Goal: Task Accomplishment & Management: Use online tool/utility

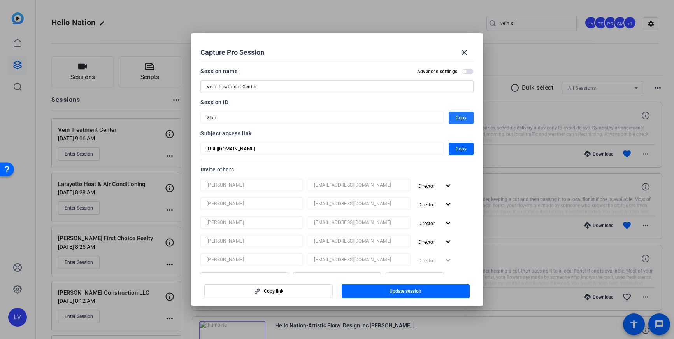
click at [459, 52] on span at bounding box center [464, 52] width 19 height 19
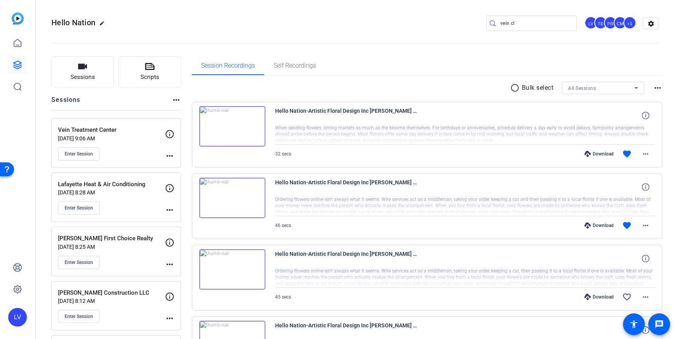
click at [89, 160] on div "Vein Treatment Center [DATE] 9:06 AM Enter Session more_horiz" at bounding box center [116, 143] width 130 height 50
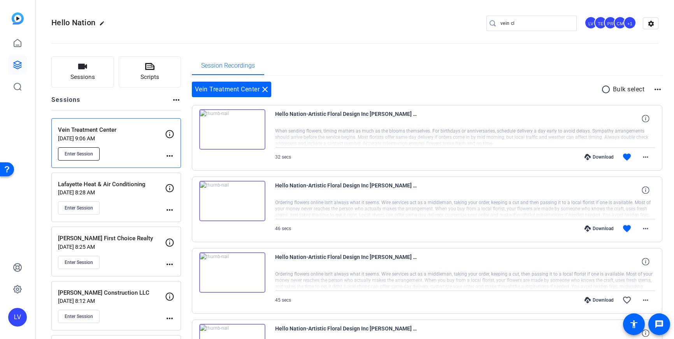
click at [88, 157] on span "Enter Session" at bounding box center [79, 154] width 28 height 6
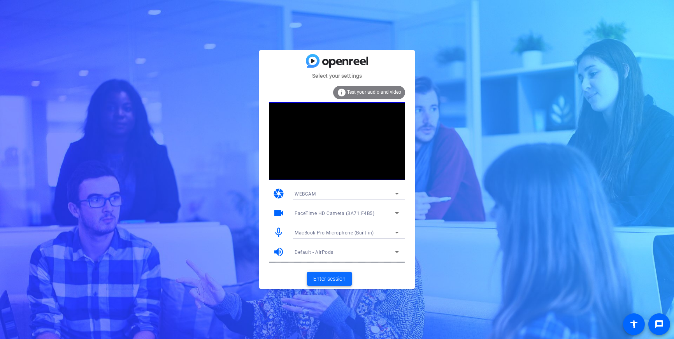
click at [340, 282] on span "Enter session" at bounding box center [329, 279] width 32 height 8
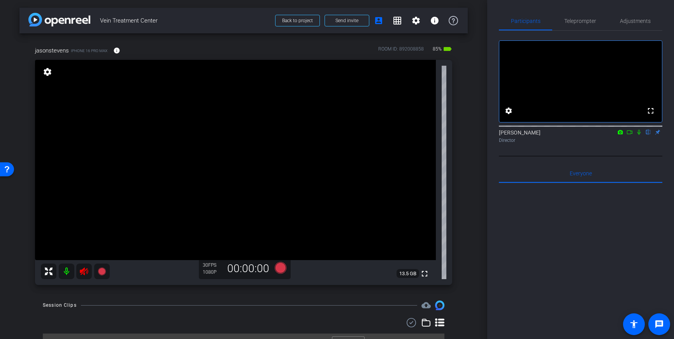
click at [82, 273] on icon at bounding box center [84, 272] width 8 height 8
click at [636, 20] on span "Adjustments" at bounding box center [635, 20] width 31 height 5
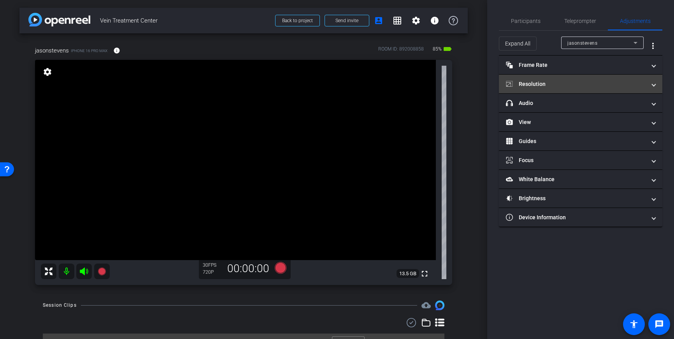
click at [596, 82] on mat-panel-title "Resolution" at bounding box center [576, 84] width 140 height 8
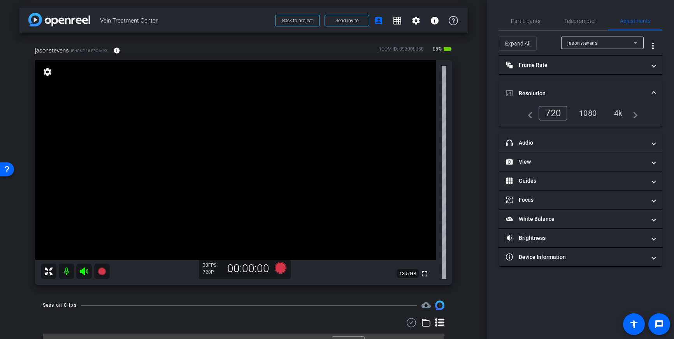
drag, startPoint x: 647, startPoint y: 93, endPoint x: 641, endPoint y: 97, distance: 6.9
click at [647, 93] on span "Resolution" at bounding box center [579, 93] width 146 height 8
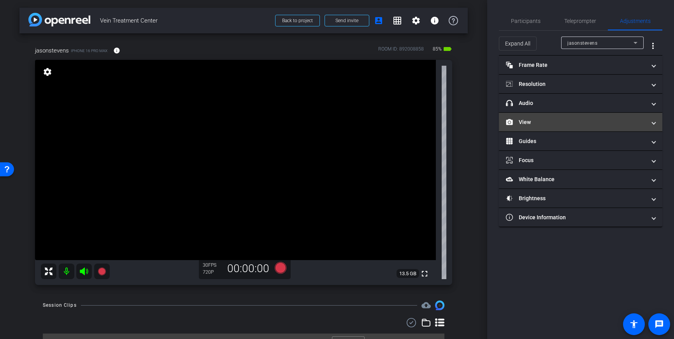
click at [616, 117] on mat-expansion-panel-header "View" at bounding box center [580, 122] width 163 height 19
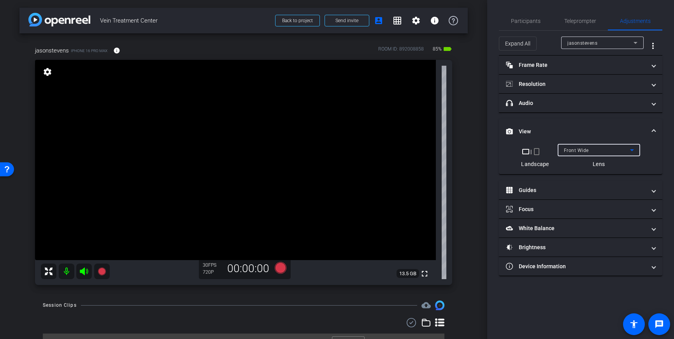
click at [584, 149] on span "Front Wide" at bounding box center [576, 150] width 25 height 5
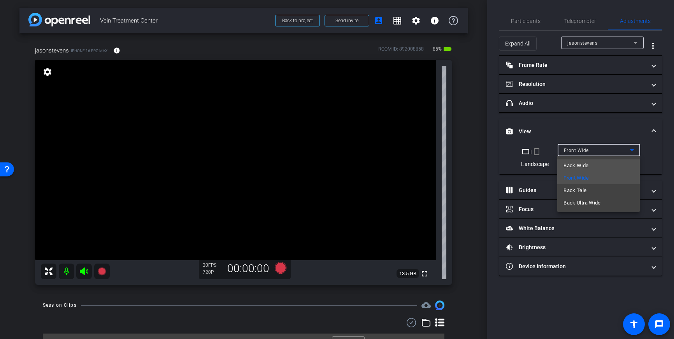
click at [588, 165] on mat-option "Back Wide" at bounding box center [598, 165] width 82 height 12
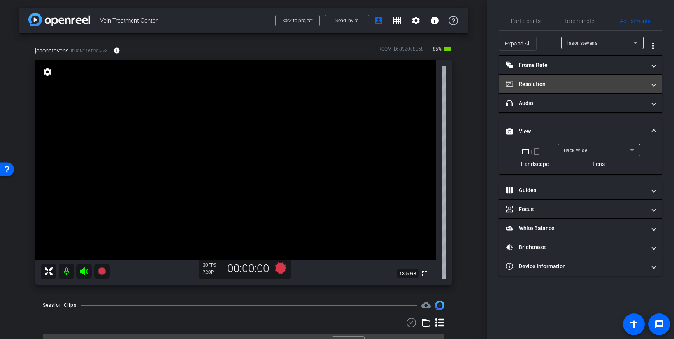
click at [604, 81] on mat-panel-title "Resolution" at bounding box center [576, 84] width 140 height 8
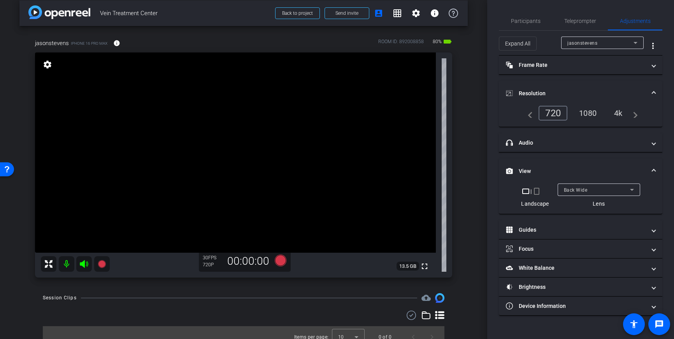
scroll to position [12, 0]
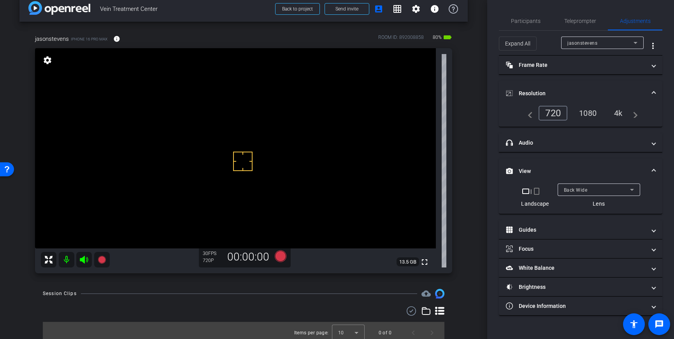
click at [618, 113] on div "4k" at bounding box center [618, 113] width 20 height 13
drag, startPoint x: 245, startPoint y: 174, endPoint x: 239, endPoint y: 165, distance: 11.5
click at [281, 256] on icon at bounding box center [281, 257] width 12 height 12
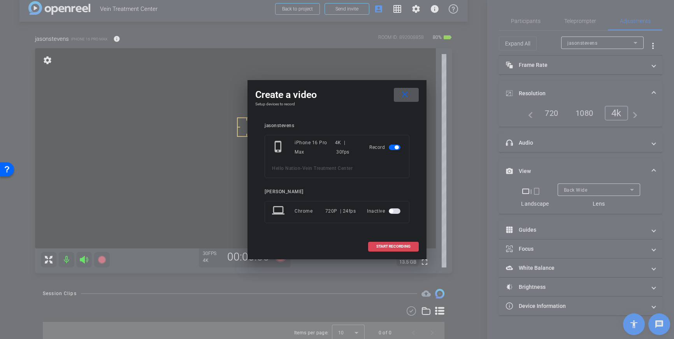
click at [384, 247] on span "START RECORDING" at bounding box center [393, 247] width 34 height 4
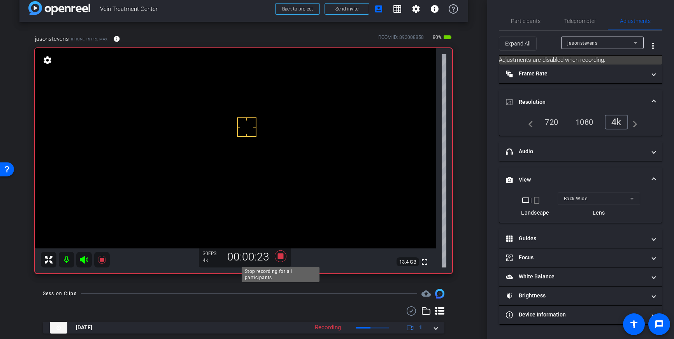
click at [279, 258] on icon at bounding box center [281, 257] width 12 height 12
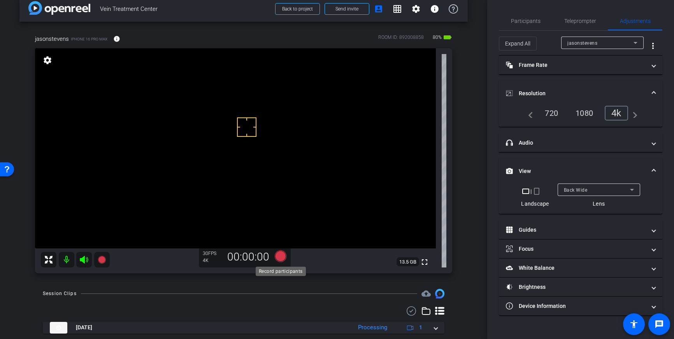
click at [278, 254] on icon at bounding box center [281, 257] width 12 height 12
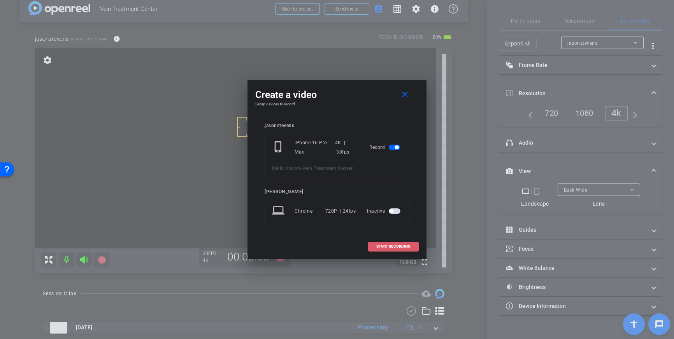
click at [374, 246] on span at bounding box center [393, 246] width 50 height 19
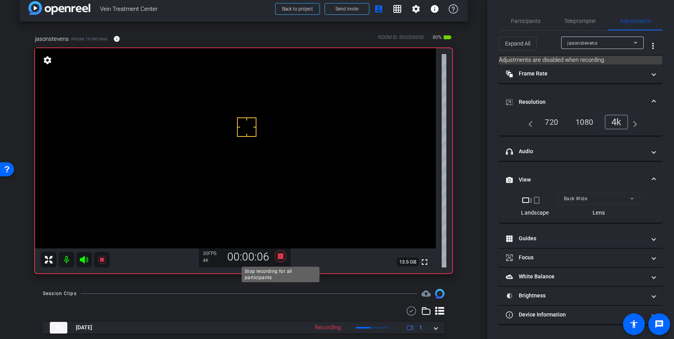
click at [281, 259] on icon at bounding box center [281, 257] width 12 height 12
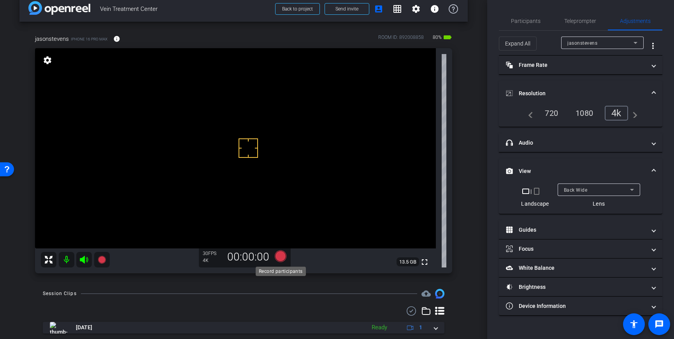
click at [279, 259] on icon at bounding box center [281, 257] width 12 height 12
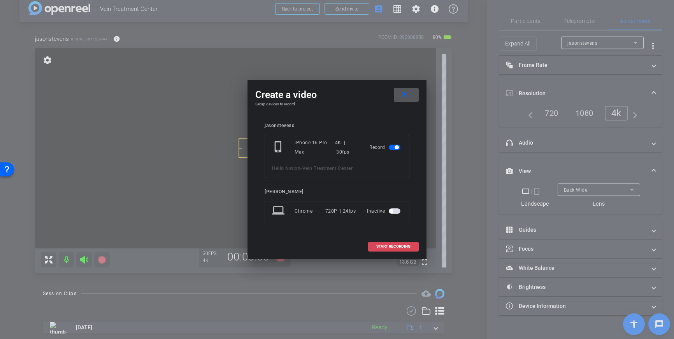
click at [392, 248] on span "START RECORDING" at bounding box center [393, 247] width 34 height 4
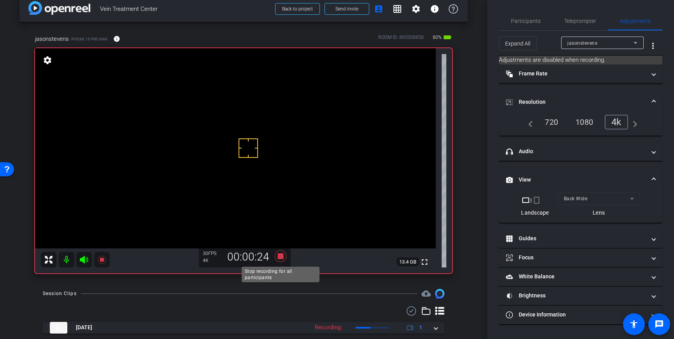
click at [279, 258] on icon at bounding box center [281, 257] width 12 height 12
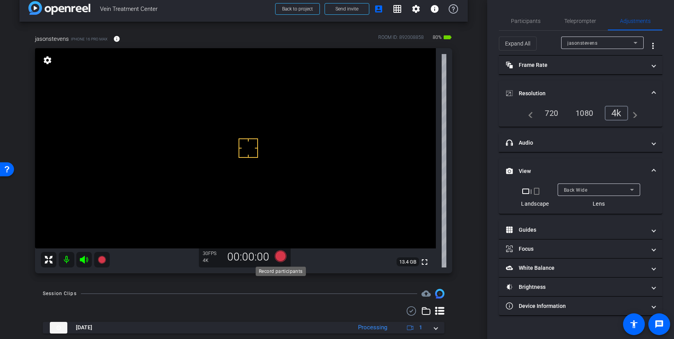
click at [282, 258] on icon at bounding box center [281, 257] width 12 height 12
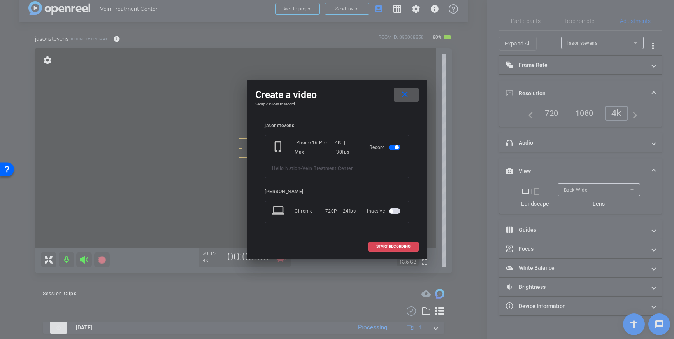
click at [390, 246] on span "START RECORDING" at bounding box center [393, 247] width 34 height 4
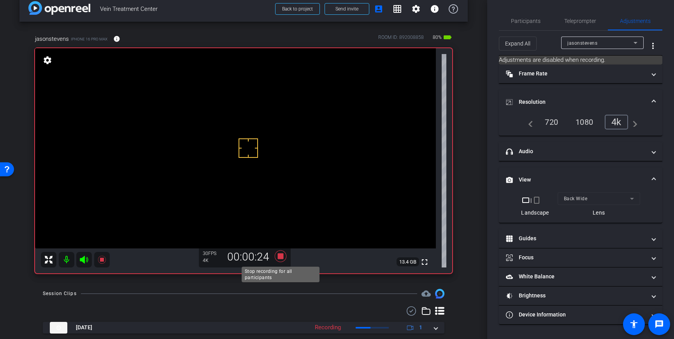
click at [281, 256] on icon at bounding box center [281, 257] width 12 height 12
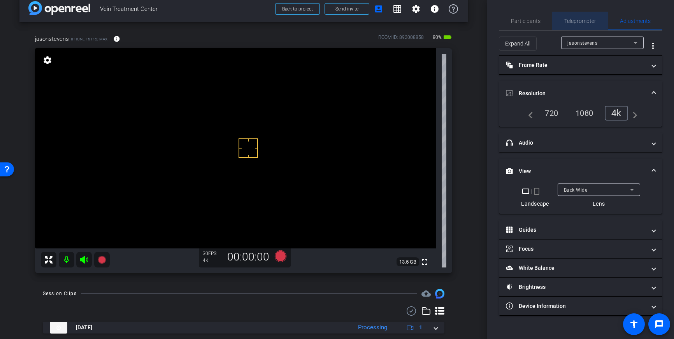
click at [581, 27] on span "Teleprompter" at bounding box center [580, 21] width 32 height 19
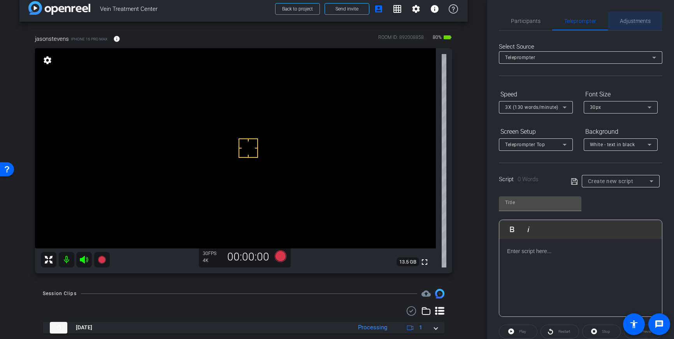
click at [636, 23] on span "Adjustments" at bounding box center [635, 20] width 31 height 5
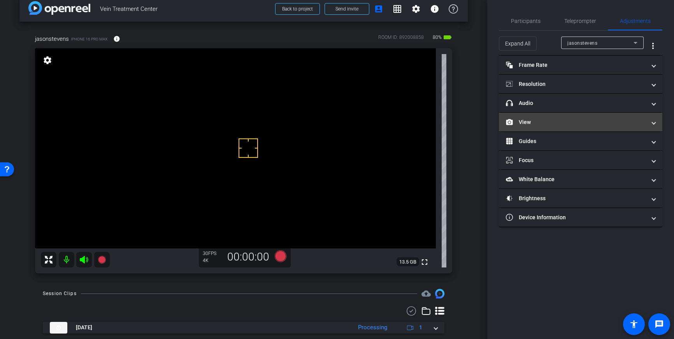
click at [596, 120] on mat-panel-title "View" at bounding box center [576, 122] width 140 height 8
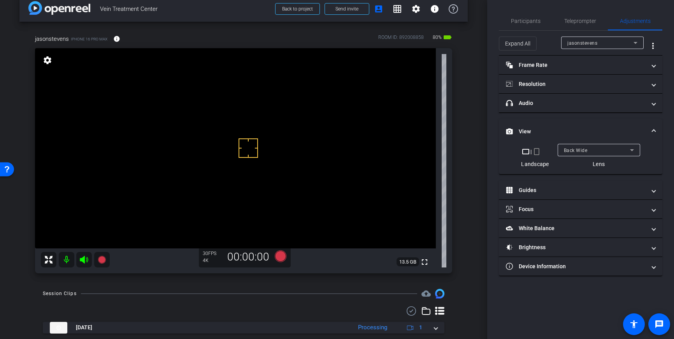
click at [590, 148] on div "Back Wide" at bounding box center [597, 150] width 66 height 10
click at [570, 21] on span "Teleprompter" at bounding box center [580, 20] width 32 height 5
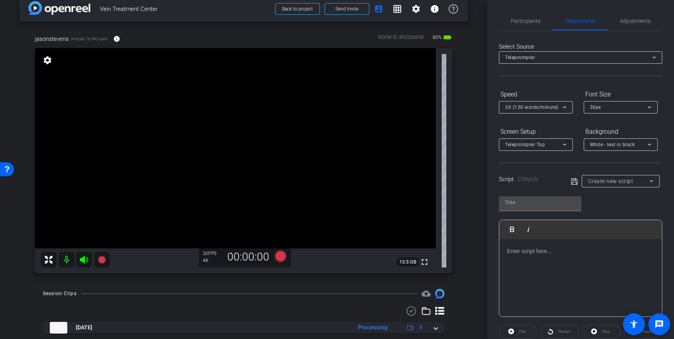
click at [580, 250] on p at bounding box center [580, 251] width 147 height 9
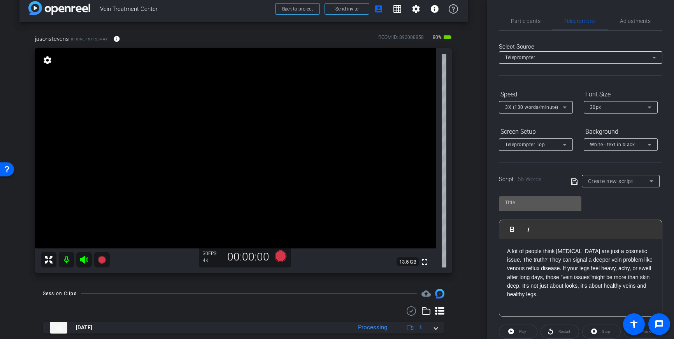
click at [538, 204] on input "text" at bounding box center [540, 202] width 70 height 9
type input "vein"
drag, startPoint x: 571, startPoint y: 180, endPoint x: 582, endPoint y: 192, distance: 16.2
click at [571, 180] on icon at bounding box center [574, 181] width 6 height 6
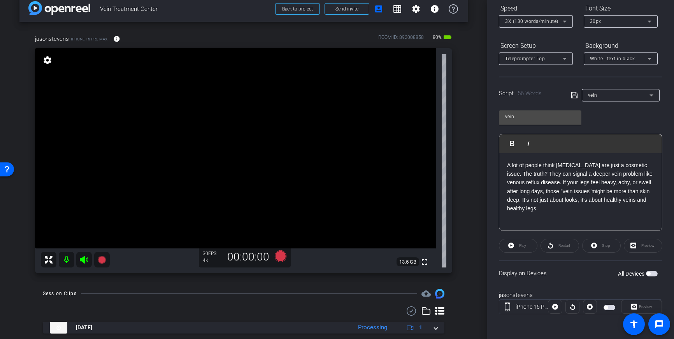
click at [652, 275] on span "button" at bounding box center [652, 273] width 12 height 5
click at [627, 21] on div "30px" at bounding box center [619, 21] width 58 height 10
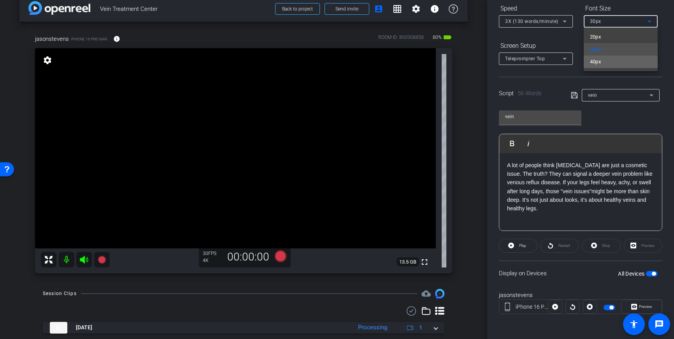
click at [610, 58] on mat-option "40px" at bounding box center [620, 62] width 74 height 12
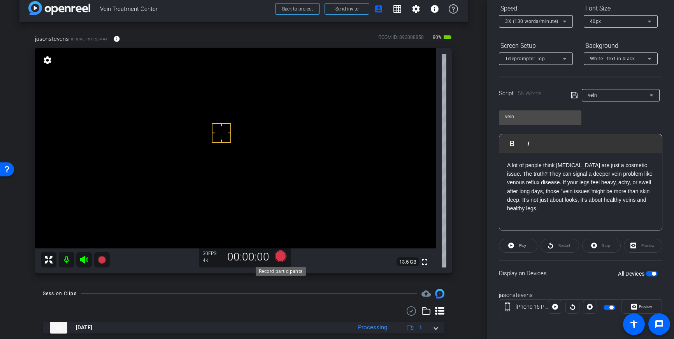
click at [283, 256] on icon at bounding box center [281, 257] width 12 height 12
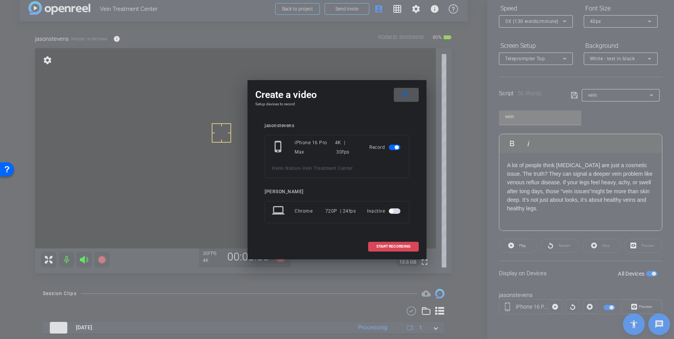
click at [389, 248] on span "START RECORDING" at bounding box center [393, 247] width 34 height 4
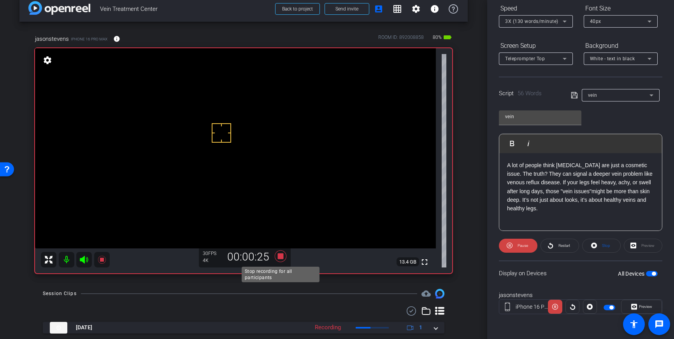
click at [283, 258] on icon at bounding box center [281, 257] width 12 height 12
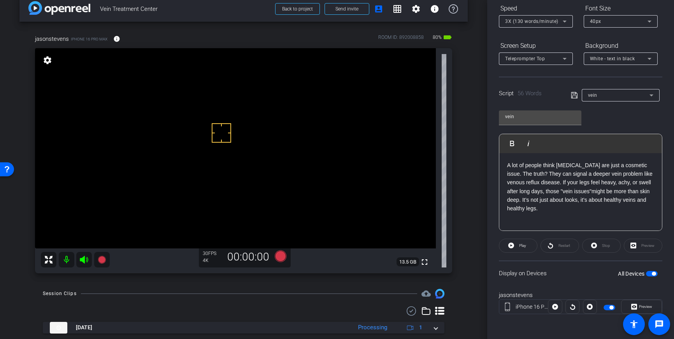
scroll to position [21, 0]
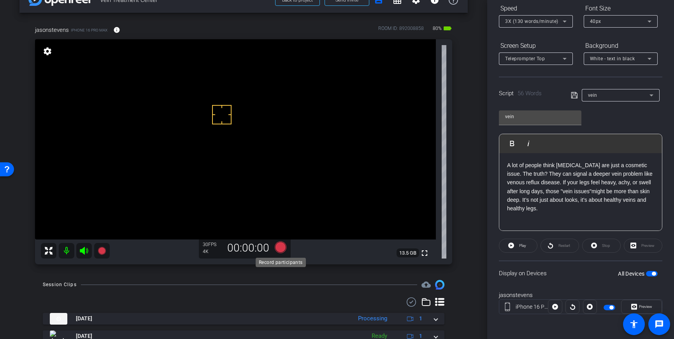
click at [281, 251] on icon at bounding box center [281, 248] width 12 height 12
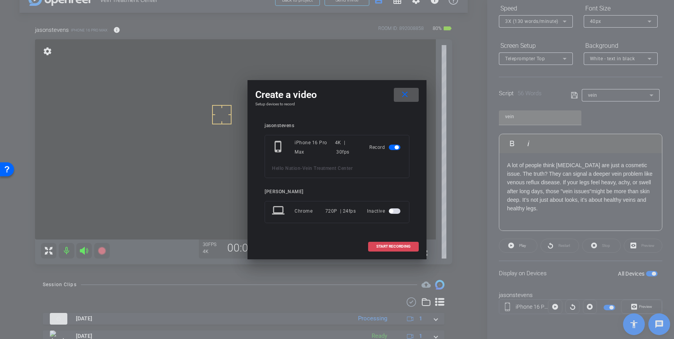
drag, startPoint x: 396, startPoint y: 250, endPoint x: 405, endPoint y: 241, distance: 12.4
click at [396, 250] on span at bounding box center [393, 246] width 50 height 19
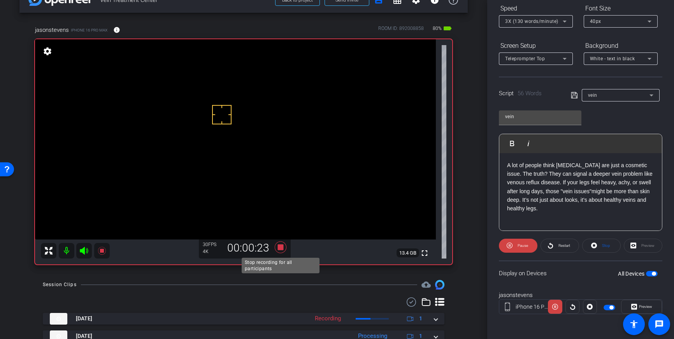
click at [280, 244] on icon at bounding box center [280, 247] width 19 height 14
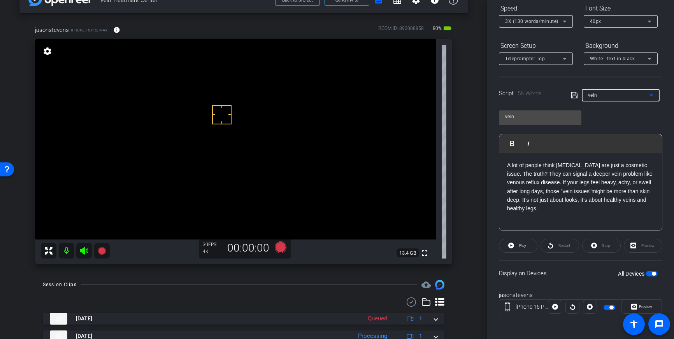
click at [630, 94] on div "vein" at bounding box center [618, 95] width 61 height 10
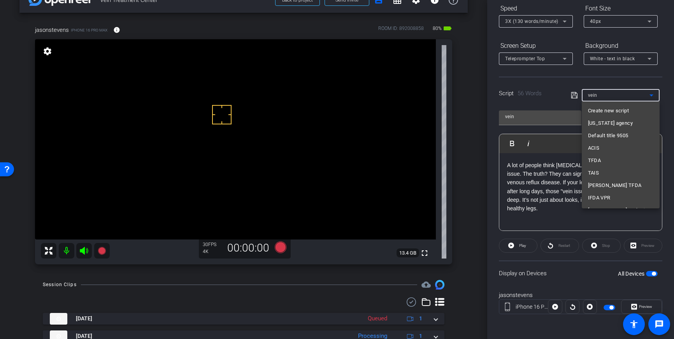
scroll to position [5460, 0]
click at [639, 88] on div at bounding box center [337, 169] width 674 height 339
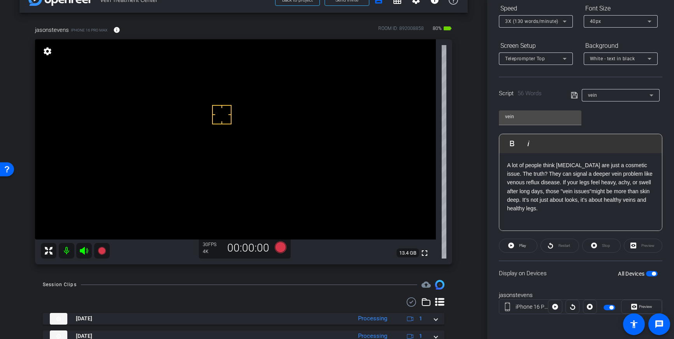
click at [642, 60] on div "White - text in black" at bounding box center [619, 59] width 58 height 10
click at [611, 91] on div "Black - text in white" at bounding box center [613, 88] width 46 height 9
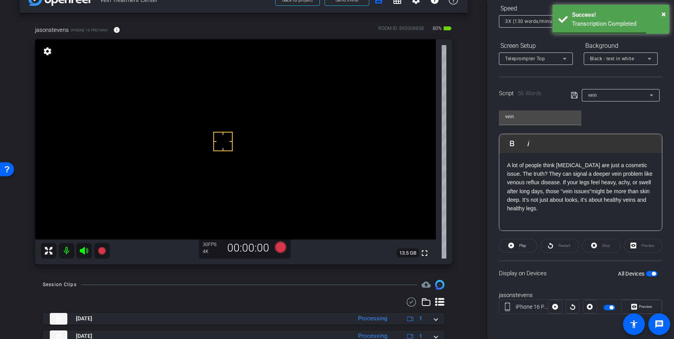
drag, startPoint x: 211, startPoint y: 95, endPoint x: 223, endPoint y: 115, distance: 23.8
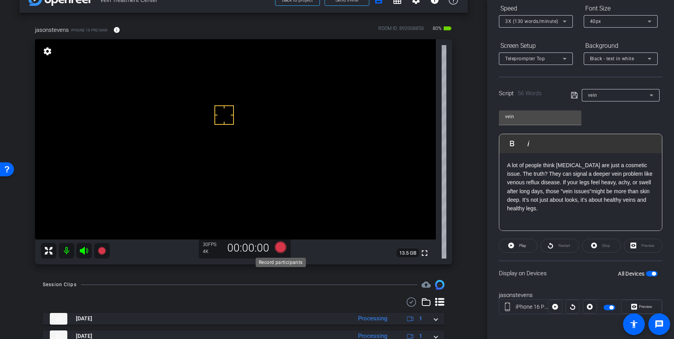
click at [280, 249] on icon at bounding box center [281, 248] width 12 height 12
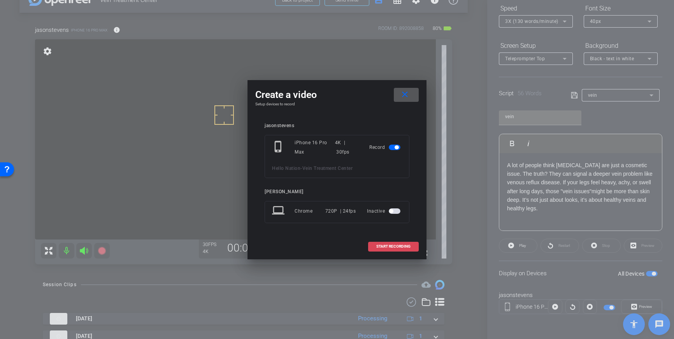
drag, startPoint x: 372, startPoint y: 245, endPoint x: 392, endPoint y: 242, distance: 19.6
click at [372, 245] on span at bounding box center [393, 246] width 50 height 19
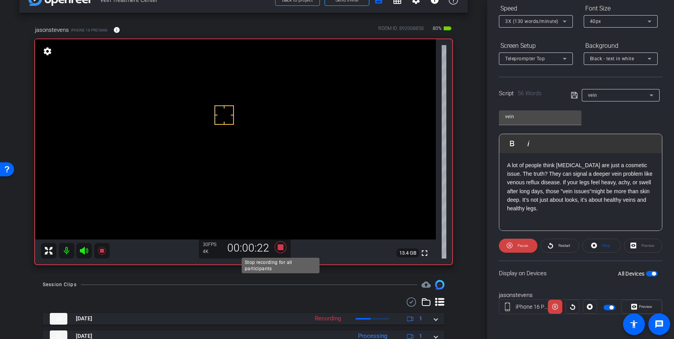
click at [282, 249] on icon at bounding box center [281, 248] width 12 height 12
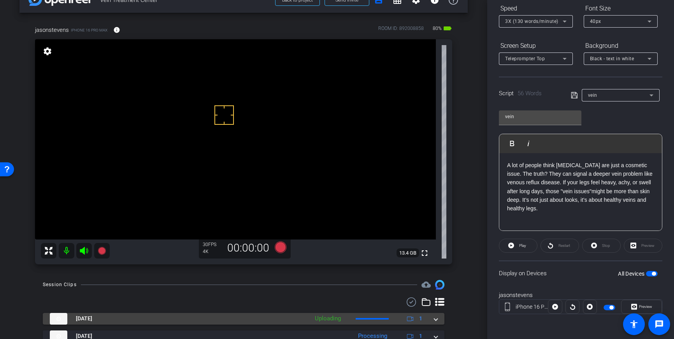
click at [442, 319] on mat-expansion-panel-header "Sep 26, 2025 Uploading 1" at bounding box center [243, 319] width 401 height 12
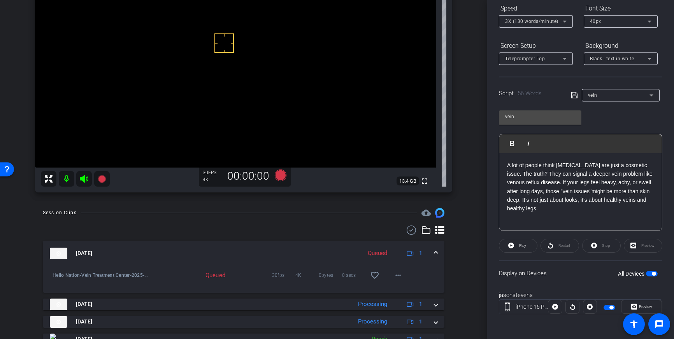
scroll to position [96, 0]
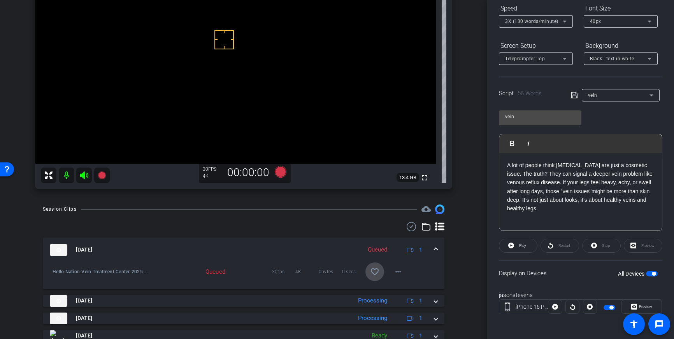
click at [374, 274] on mat-icon "favorite_border" at bounding box center [374, 271] width 9 height 9
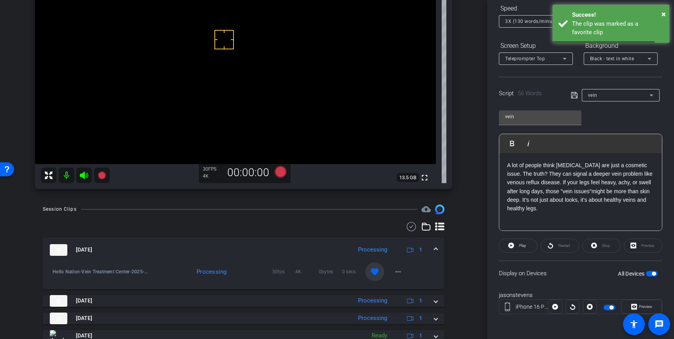
click at [438, 251] on mat-expansion-panel-header "Sep 26, 2025 Processing 1" at bounding box center [243, 250] width 401 height 25
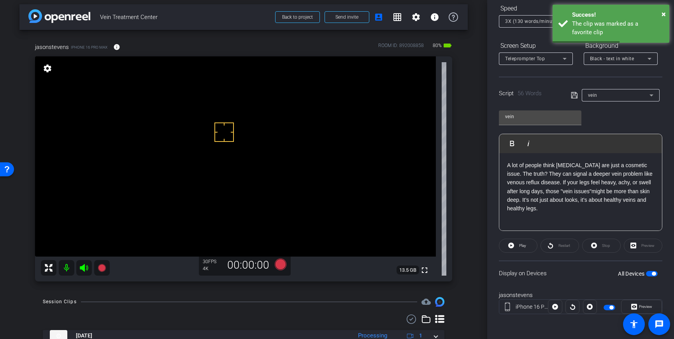
scroll to position [0, 0]
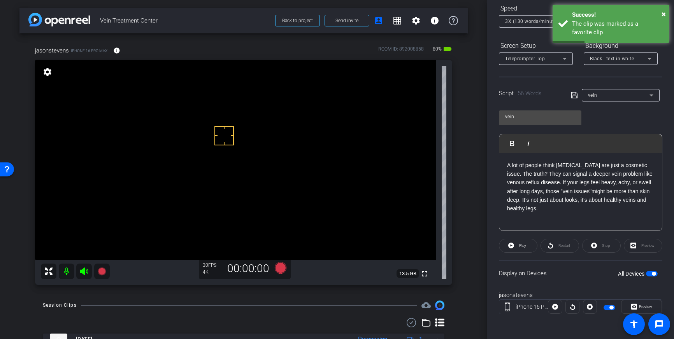
click at [651, 273] on span "button" at bounding box center [652, 273] width 12 height 5
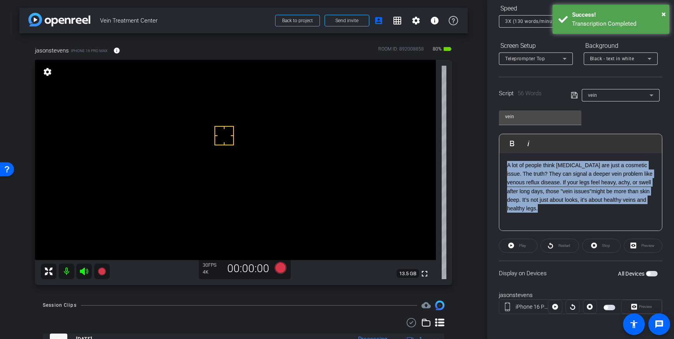
drag, startPoint x: 532, startPoint y: 202, endPoint x: 507, endPoint y: 168, distance: 42.2
click at [507, 168] on p "A lot of people think varicose veins are just a cosmetic issue. The truth? They…" at bounding box center [580, 187] width 147 height 52
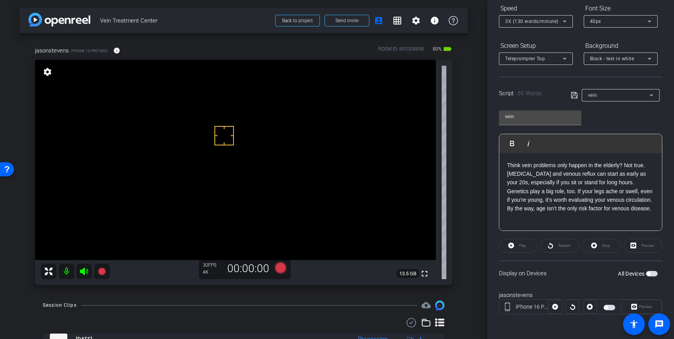
click at [573, 92] on icon at bounding box center [574, 95] width 7 height 9
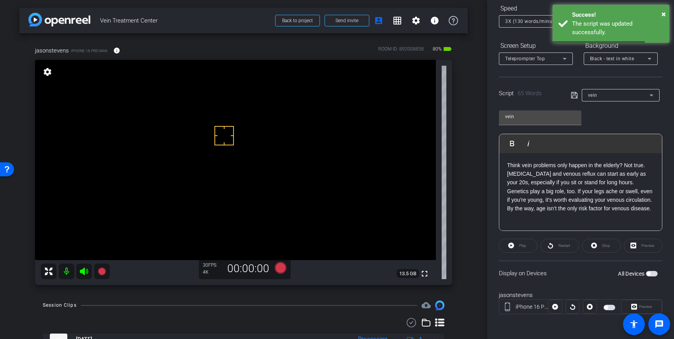
click at [652, 273] on span "button" at bounding box center [652, 273] width 12 height 5
click at [572, 93] on icon at bounding box center [574, 95] width 6 height 6
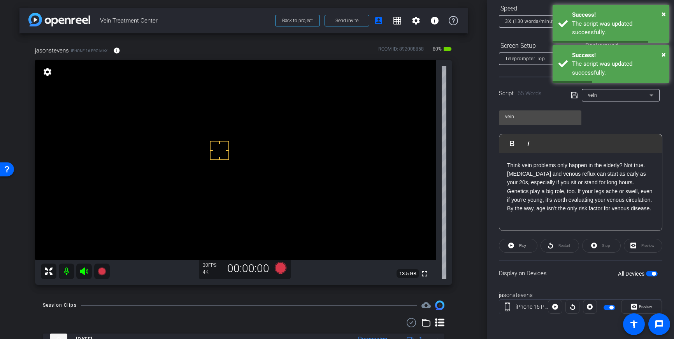
drag, startPoint x: 219, startPoint y: 151, endPoint x: 219, endPoint y: 161, distance: 10.1
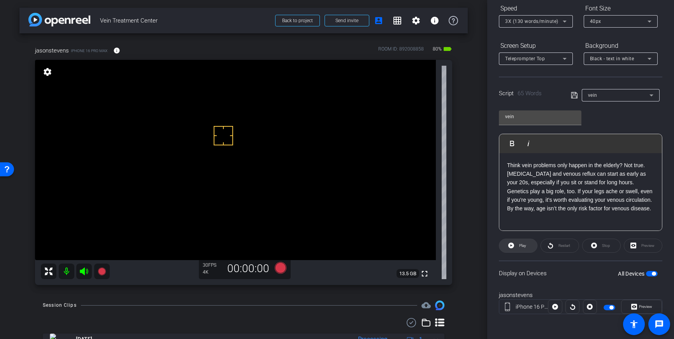
click at [524, 247] on span "Play" at bounding box center [522, 246] width 7 height 4
click at [606, 243] on span "Stop" at bounding box center [605, 245] width 10 height 11
click at [279, 267] on icon at bounding box center [281, 268] width 12 height 12
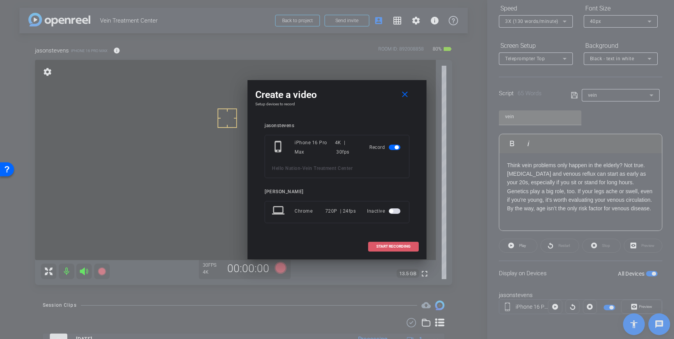
click at [398, 242] on span at bounding box center [393, 246] width 50 height 19
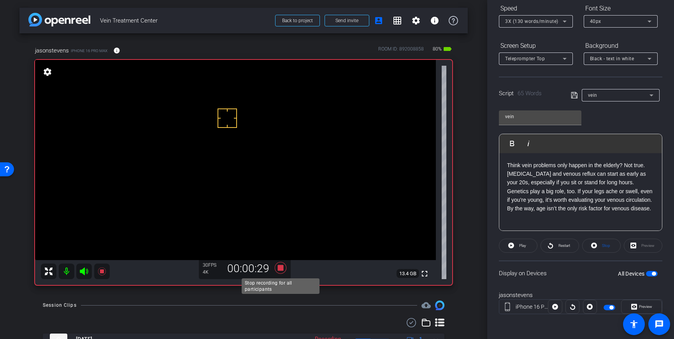
click at [279, 268] on icon at bounding box center [281, 268] width 12 height 12
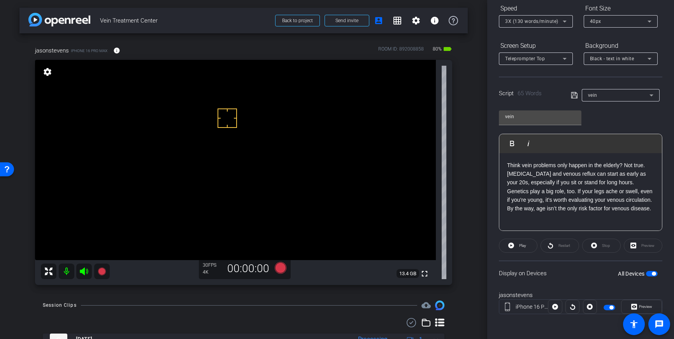
scroll to position [2, 0]
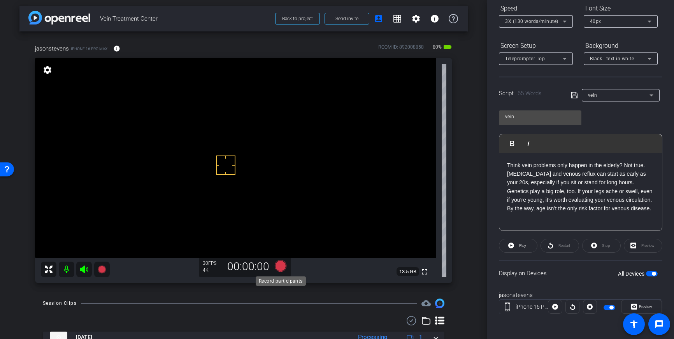
click at [279, 265] on icon at bounding box center [281, 266] width 12 height 12
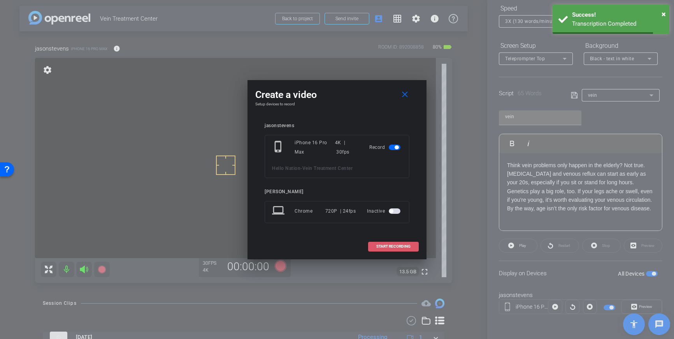
click at [387, 242] on span at bounding box center [393, 246] width 50 height 19
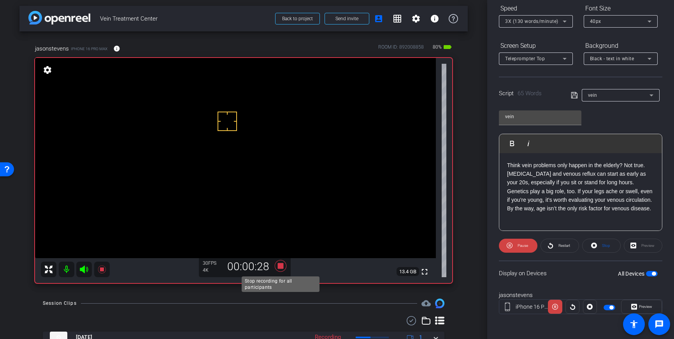
click at [281, 268] on icon at bounding box center [281, 266] width 12 height 12
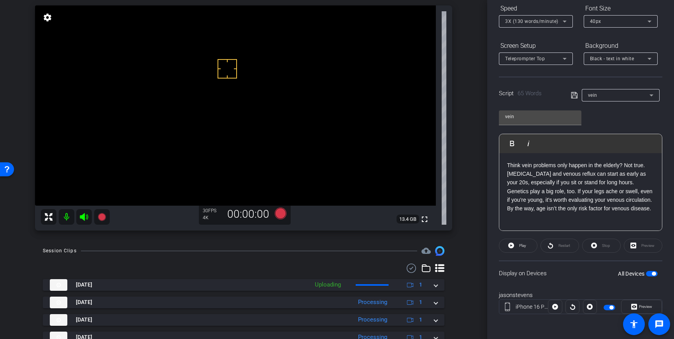
scroll to position [57, 0]
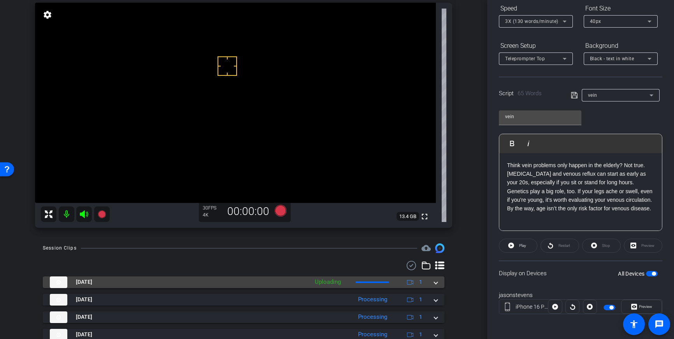
click at [435, 284] on span at bounding box center [435, 282] width 3 height 8
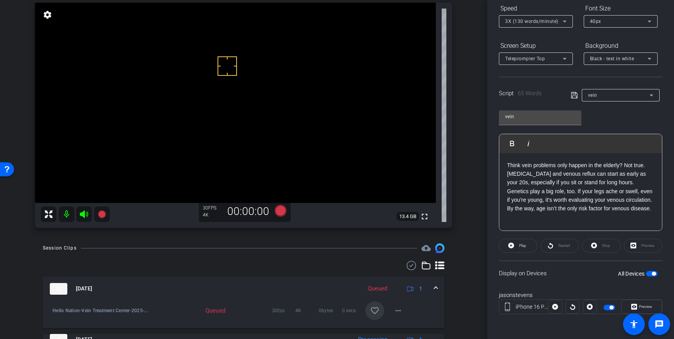
click at [370, 312] on mat-icon "favorite_border" at bounding box center [374, 310] width 9 height 9
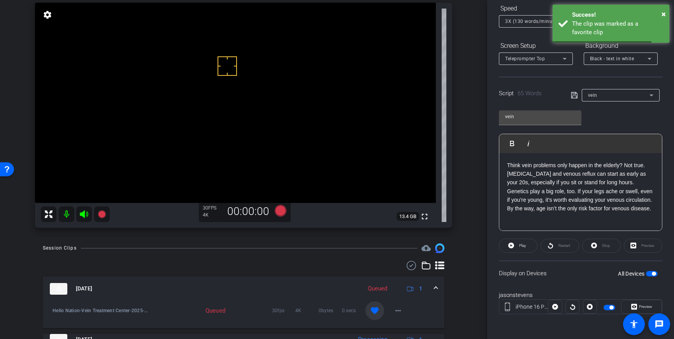
click at [436, 285] on span at bounding box center [435, 289] width 3 height 8
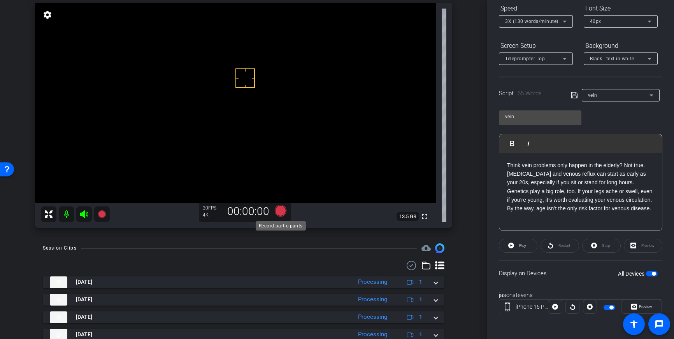
click at [281, 211] on icon at bounding box center [281, 211] width 12 height 12
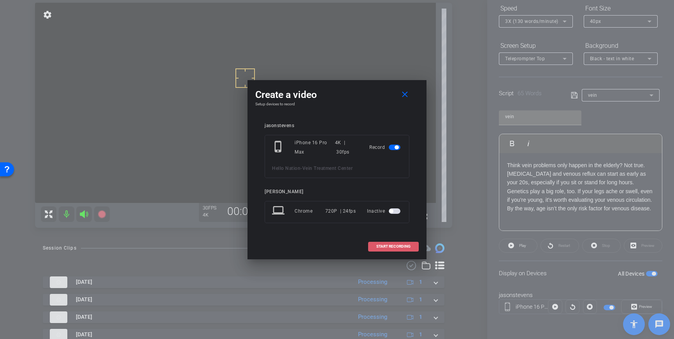
click at [392, 243] on span at bounding box center [393, 246] width 50 height 19
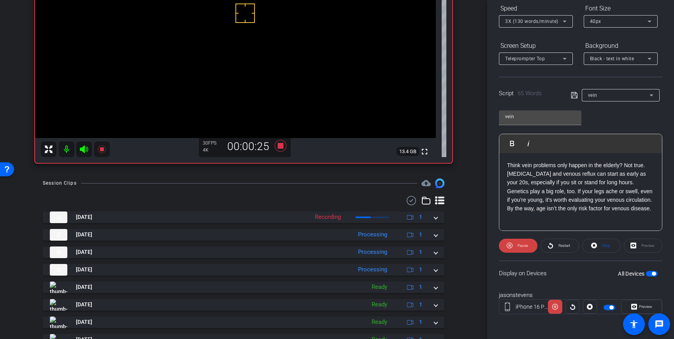
scroll to position [191, 0]
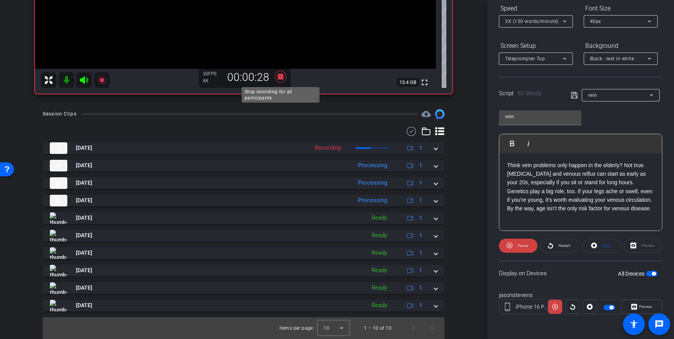
click at [281, 77] on icon at bounding box center [281, 77] width 12 height 12
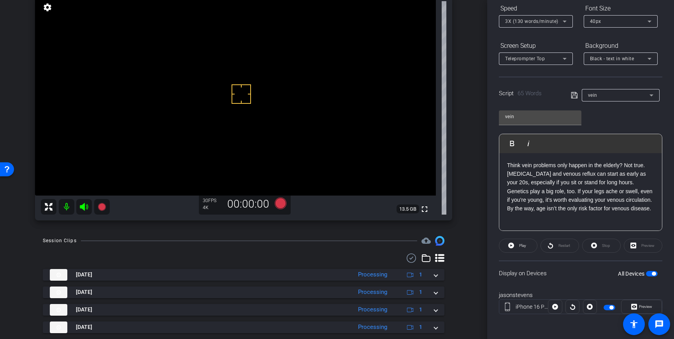
scroll to position [63, 0]
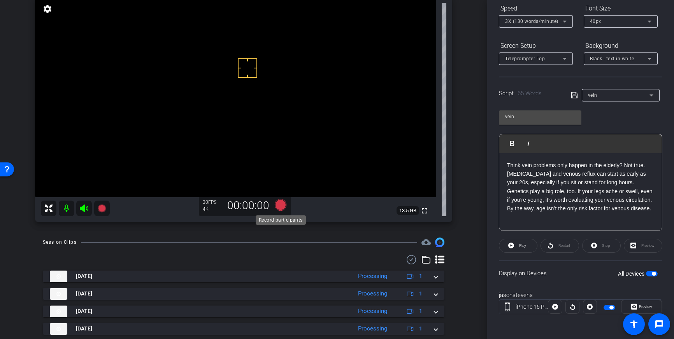
click at [282, 207] on icon at bounding box center [281, 205] width 12 height 12
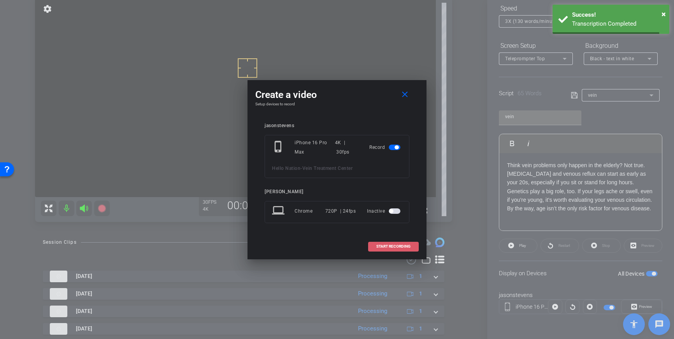
click at [382, 246] on span "START RECORDING" at bounding box center [393, 247] width 34 height 4
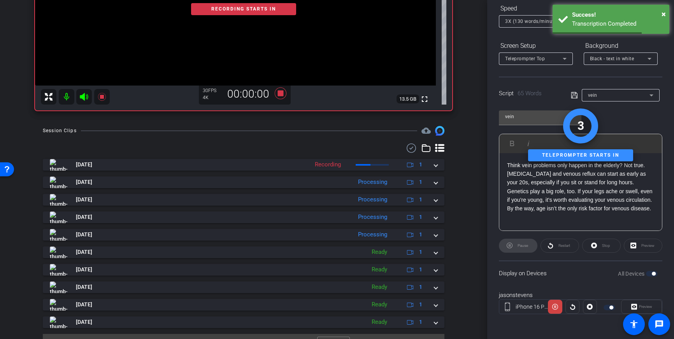
scroll to position [191, 0]
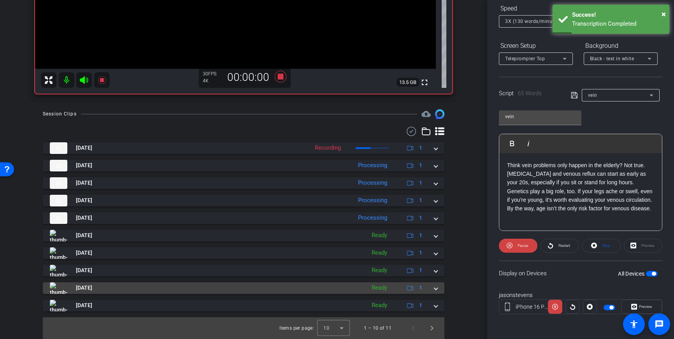
click at [437, 291] on span at bounding box center [435, 288] width 3 height 8
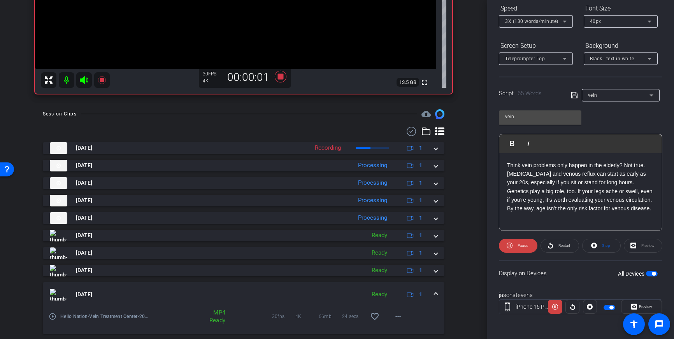
click at [52, 316] on mat-icon "play_circle_outline" at bounding box center [53, 317] width 8 height 8
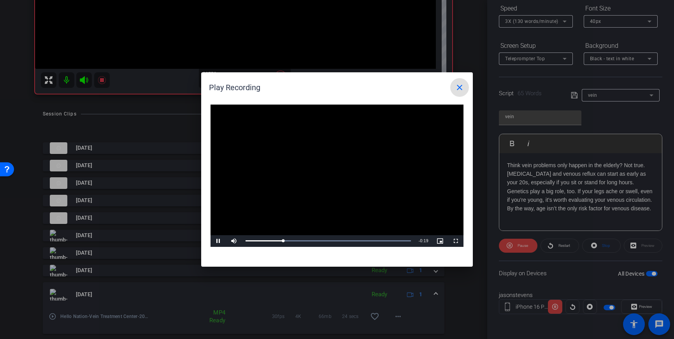
click at [462, 89] on mat-icon "close" at bounding box center [459, 87] width 9 height 9
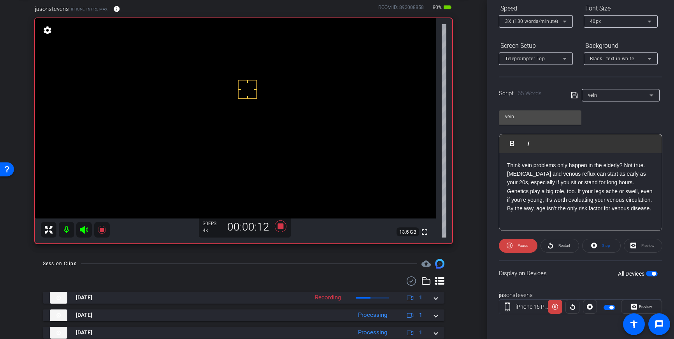
scroll to position [25, 0]
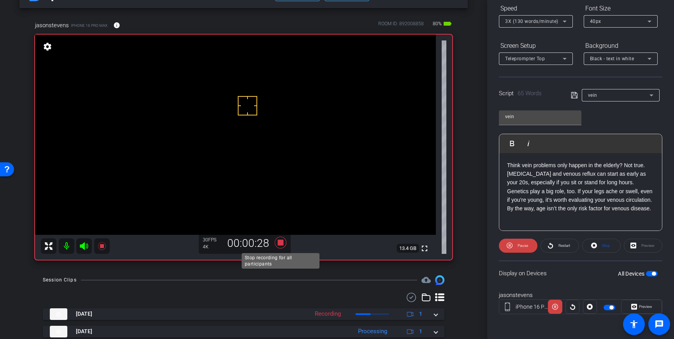
click at [279, 244] on icon at bounding box center [281, 243] width 12 height 12
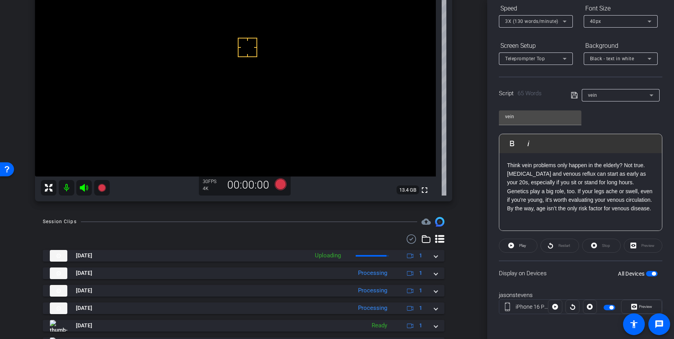
scroll to position [82, 0]
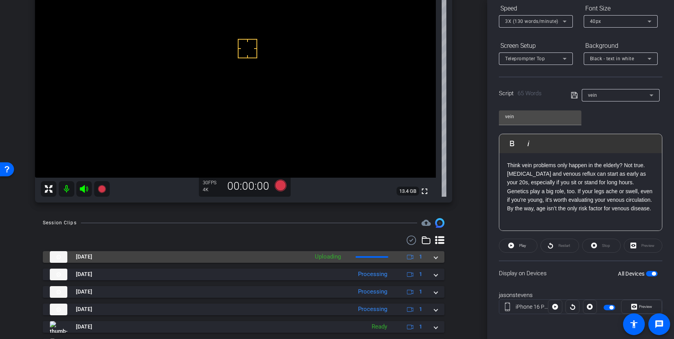
click at [436, 254] on span at bounding box center [435, 257] width 3 height 8
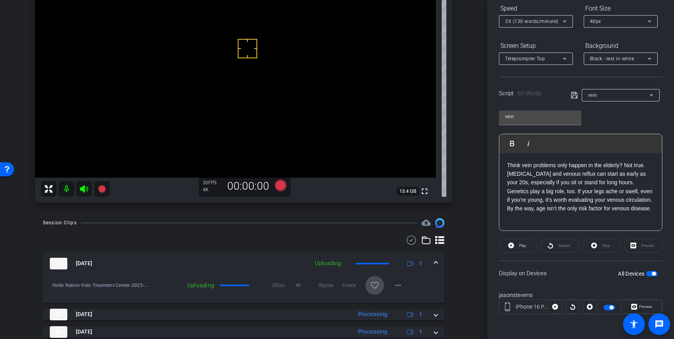
click at [372, 283] on mat-icon "favorite_border" at bounding box center [374, 285] width 9 height 9
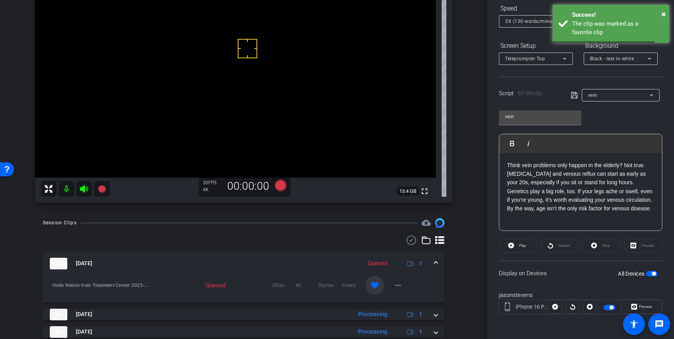
click at [433, 264] on div "Sep 26, 2025 Queued 1" at bounding box center [242, 264] width 384 height 12
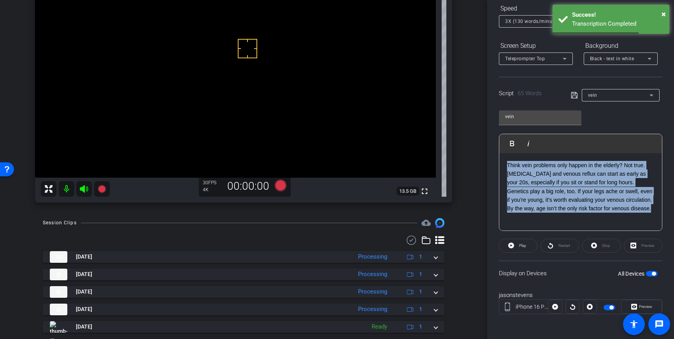
drag, startPoint x: 638, startPoint y: 210, endPoint x: 499, endPoint y: 165, distance: 145.4
click at [498, 165] on div "Participants Teleprompter Adjustments settings Louis Voss flip Director Everyon…" at bounding box center [580, 169] width 187 height 339
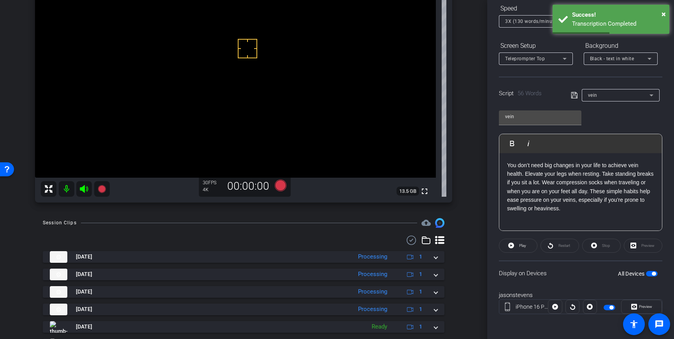
click at [574, 96] on icon at bounding box center [574, 95] width 7 height 9
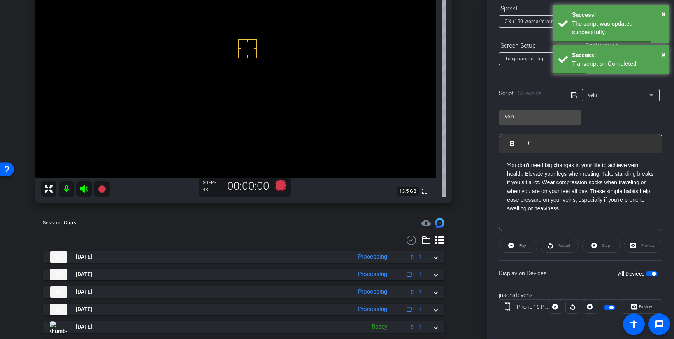
click at [650, 269] on mat-slide-toggle "All Devices" at bounding box center [638, 273] width 40 height 9
click at [650, 272] on span "button" at bounding box center [652, 273] width 12 height 5
click at [652, 275] on span "button" at bounding box center [652, 273] width 12 height 5
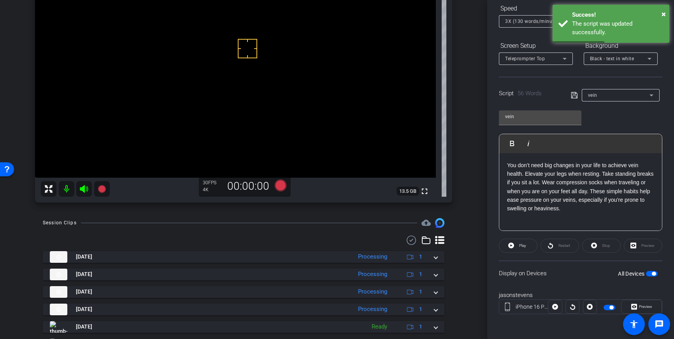
click at [575, 96] on icon at bounding box center [574, 95] width 7 height 9
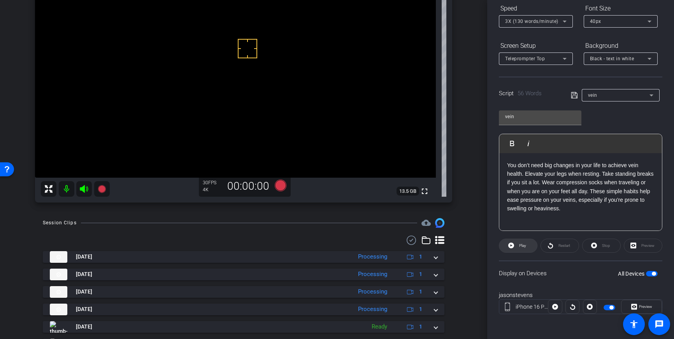
click at [523, 249] on span "Play" at bounding box center [521, 245] width 9 height 11
click at [604, 245] on span "Stop" at bounding box center [606, 246] width 8 height 4
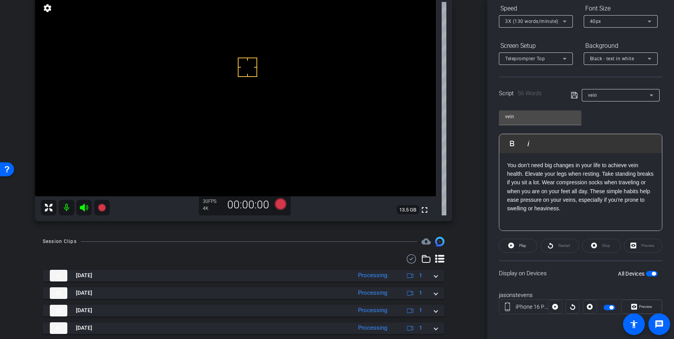
scroll to position [61, 0]
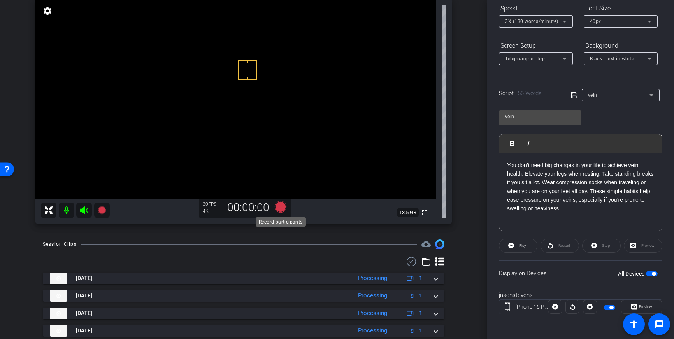
click at [280, 209] on icon at bounding box center [281, 207] width 12 height 12
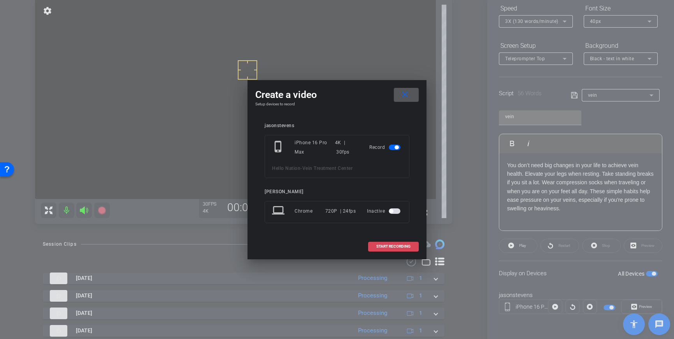
drag, startPoint x: 376, startPoint y: 242, endPoint x: 389, endPoint y: 238, distance: 13.7
click at [376, 242] on span at bounding box center [393, 246] width 50 height 19
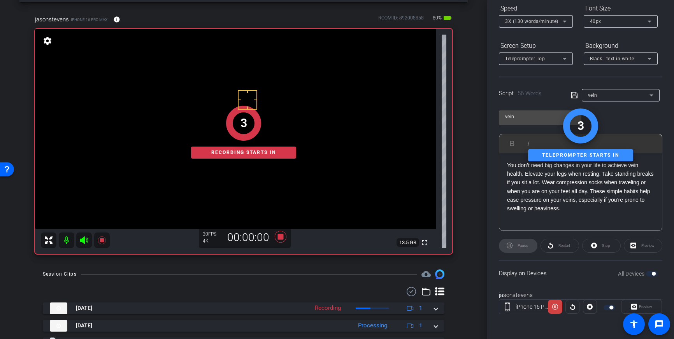
scroll to position [30, 0]
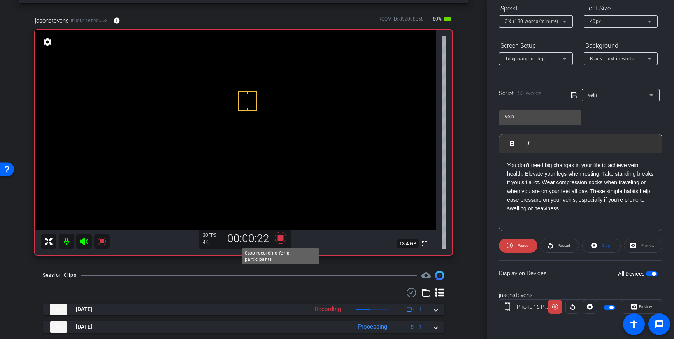
click at [282, 240] on icon at bounding box center [281, 238] width 12 height 12
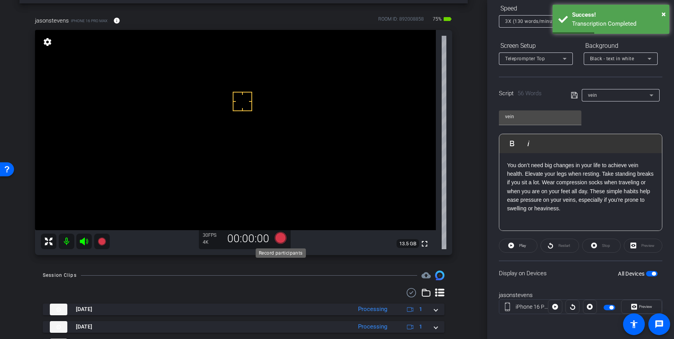
click at [280, 238] on icon at bounding box center [281, 238] width 12 height 12
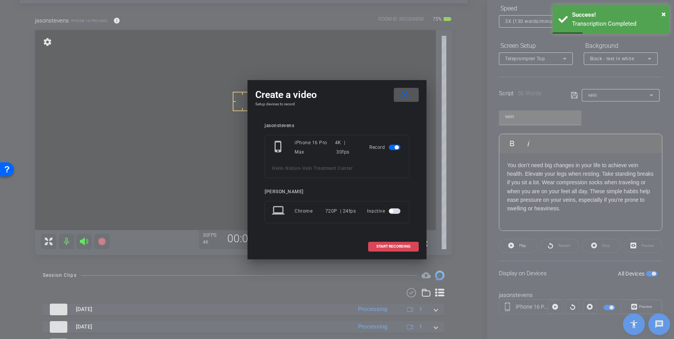
click at [392, 248] on span "START RECORDING" at bounding box center [393, 247] width 34 height 4
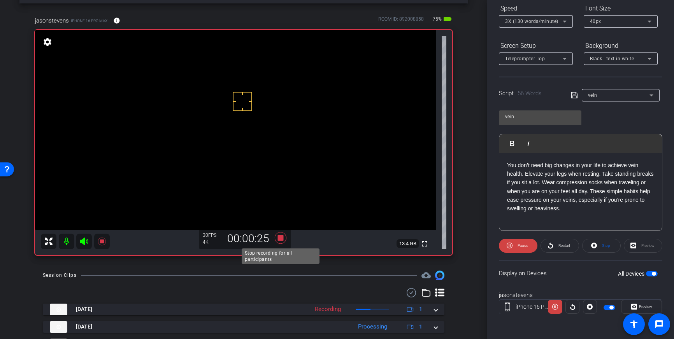
click at [279, 240] on icon at bounding box center [281, 238] width 12 height 12
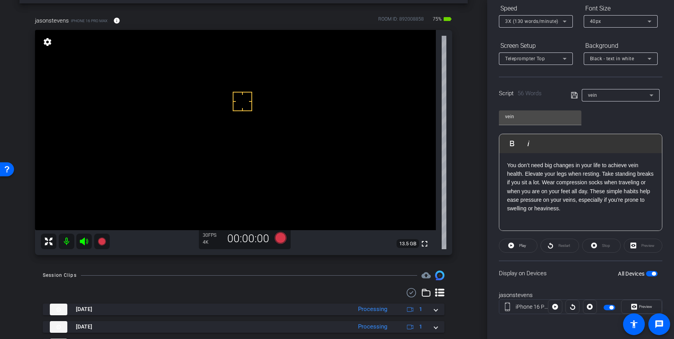
click at [558, 23] on div "3X (130 words/minute)" at bounding box center [534, 21] width 58 height 10
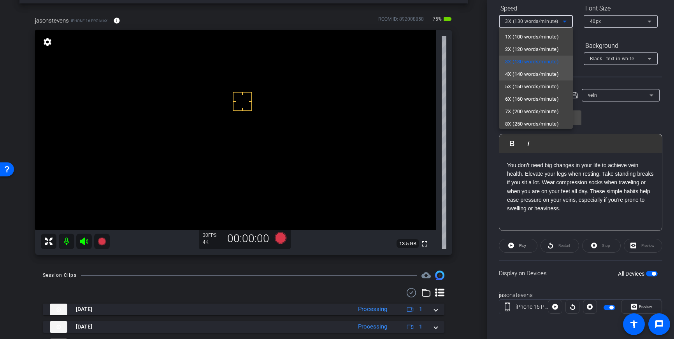
click at [546, 74] on span "4X (140 words/minute)" at bounding box center [532, 74] width 54 height 9
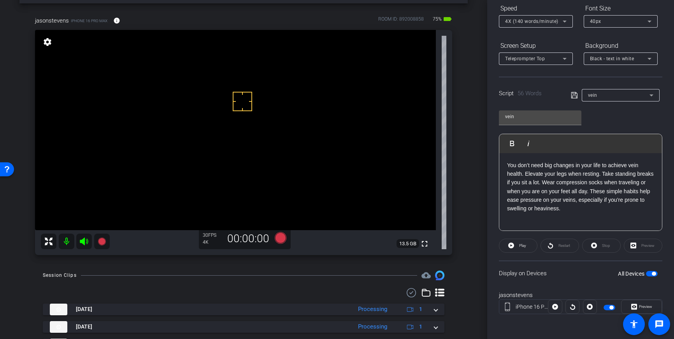
click at [574, 96] on icon at bounding box center [574, 95] width 7 height 9
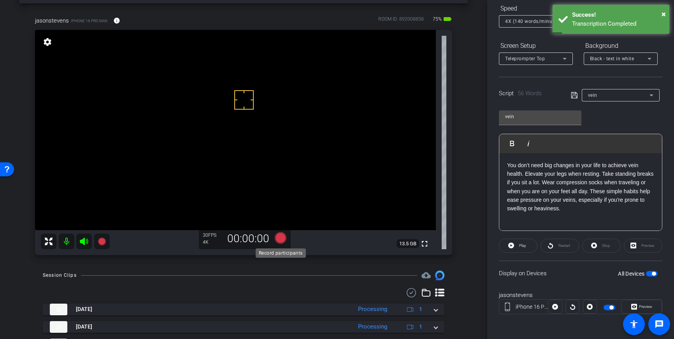
click at [280, 240] on icon at bounding box center [281, 238] width 12 height 12
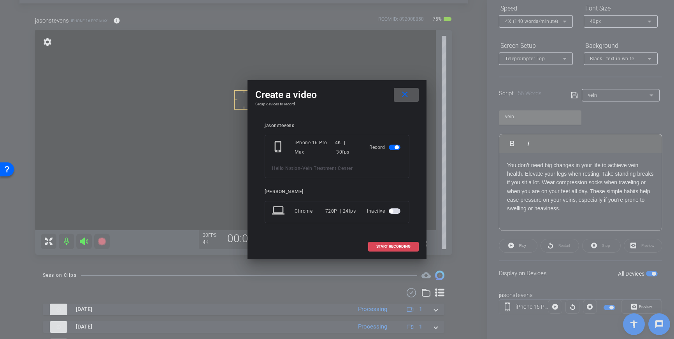
click at [392, 246] on span "START RECORDING" at bounding box center [393, 247] width 34 height 4
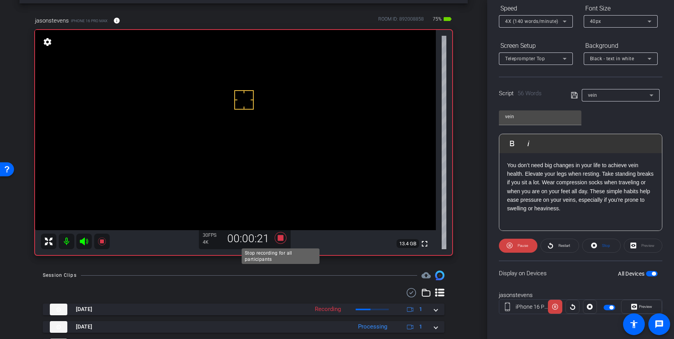
click at [282, 237] on icon at bounding box center [281, 238] width 12 height 12
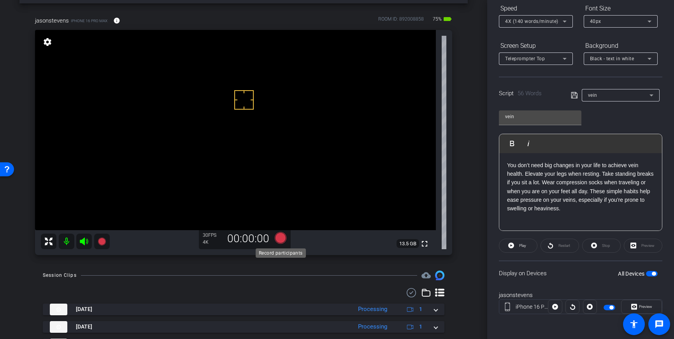
click at [277, 238] on icon at bounding box center [281, 238] width 12 height 12
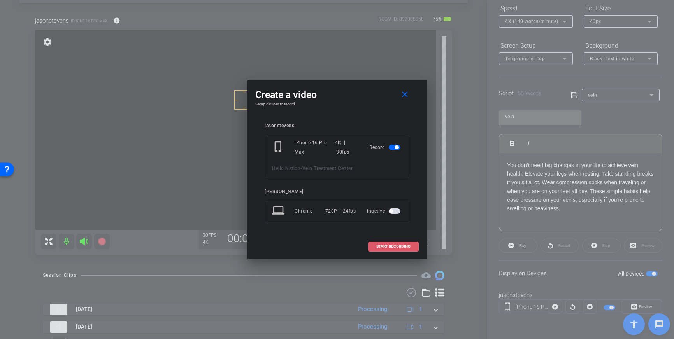
click at [398, 246] on span "START RECORDING" at bounding box center [393, 247] width 34 height 4
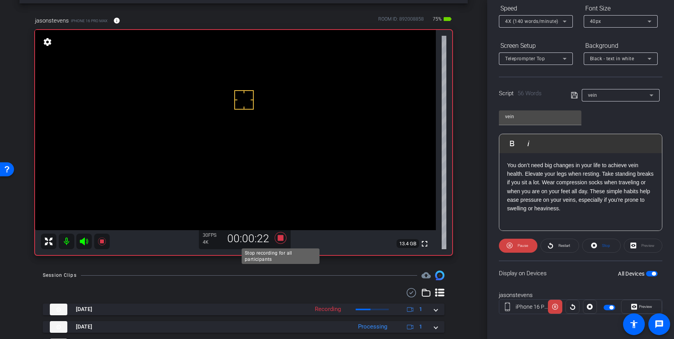
click at [281, 239] on icon at bounding box center [281, 238] width 12 height 12
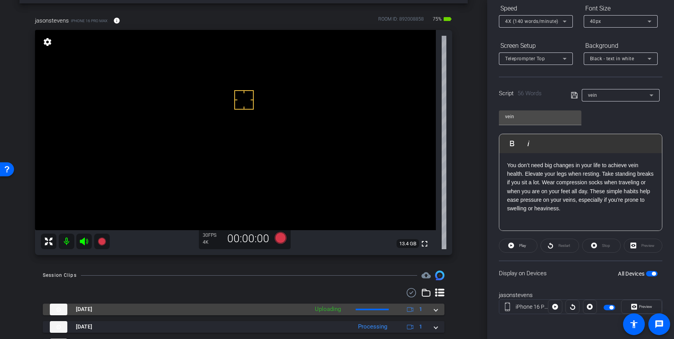
click at [432, 311] on div "Sep 26, 2025 Uploading 1" at bounding box center [242, 310] width 384 height 12
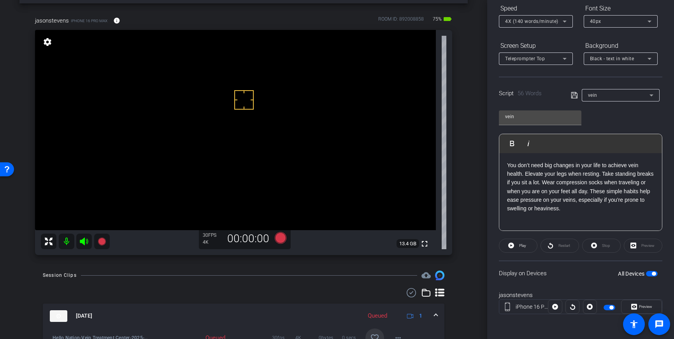
click at [381, 334] on span at bounding box center [374, 338] width 19 height 19
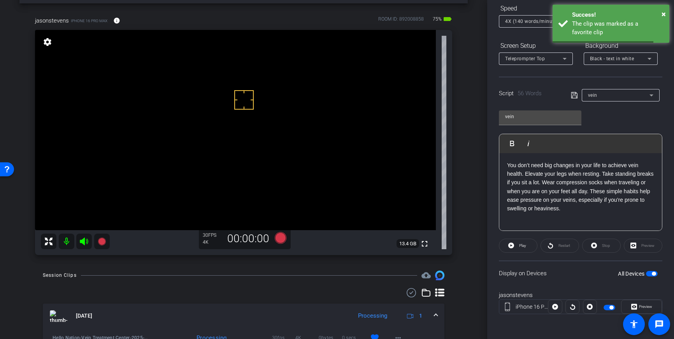
click at [439, 317] on mat-expansion-panel-header "Sep 26, 2025 Processing 1" at bounding box center [243, 316] width 401 height 25
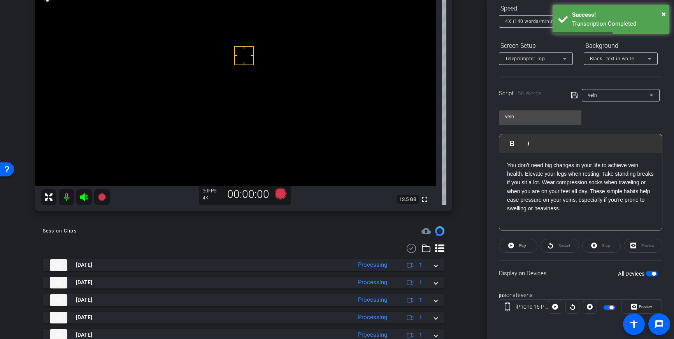
scroll to position [75, 0]
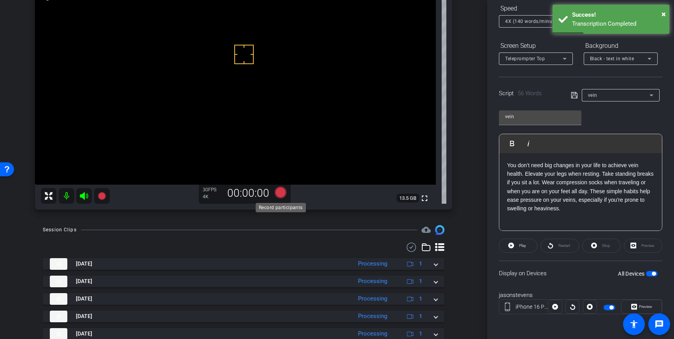
click at [279, 192] on icon at bounding box center [281, 193] width 12 height 12
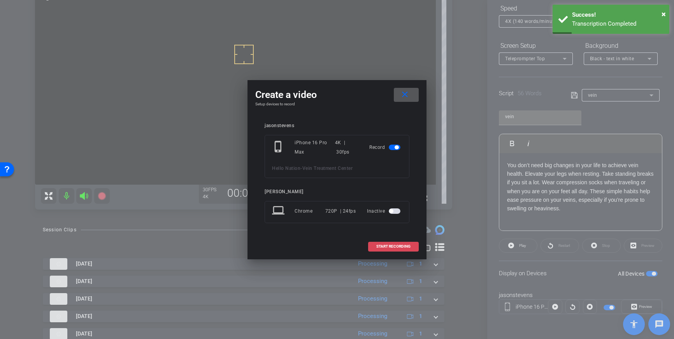
click at [405, 248] on span "START RECORDING" at bounding box center [393, 247] width 34 height 4
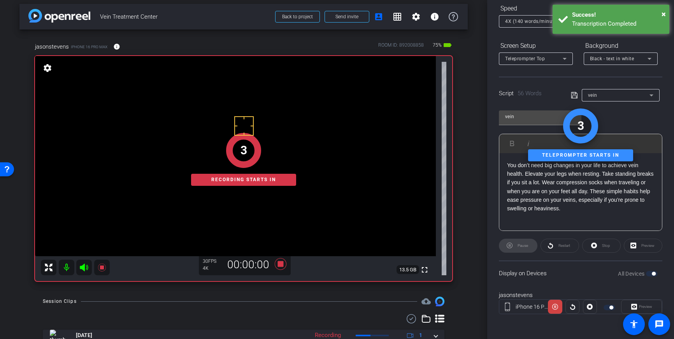
scroll to position [4, 0]
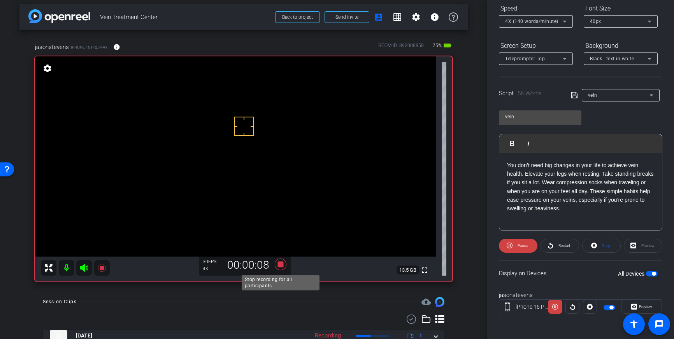
click at [280, 268] on icon at bounding box center [280, 265] width 19 height 14
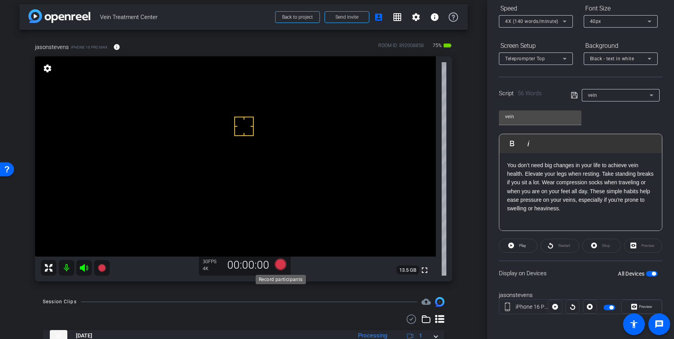
click at [280, 268] on icon at bounding box center [281, 265] width 12 height 12
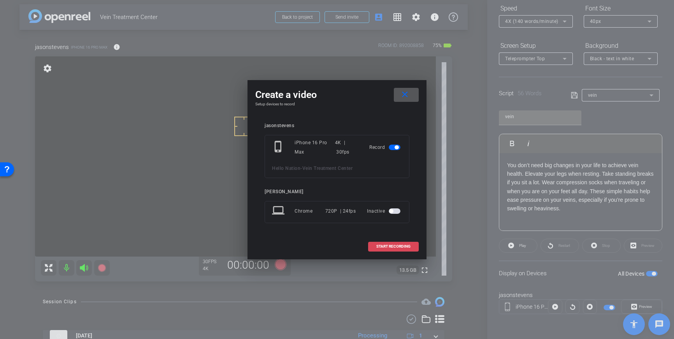
click at [397, 254] on span at bounding box center [393, 246] width 50 height 19
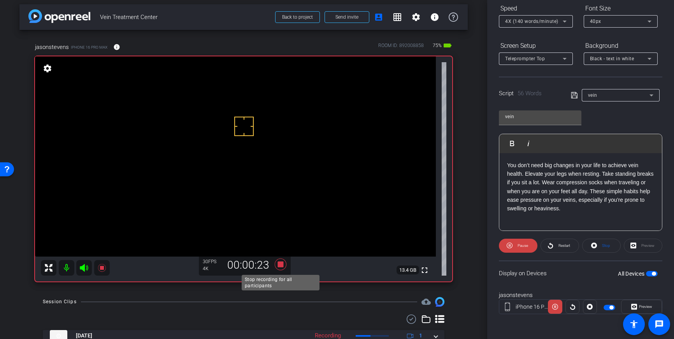
click at [279, 267] on icon at bounding box center [281, 265] width 12 height 12
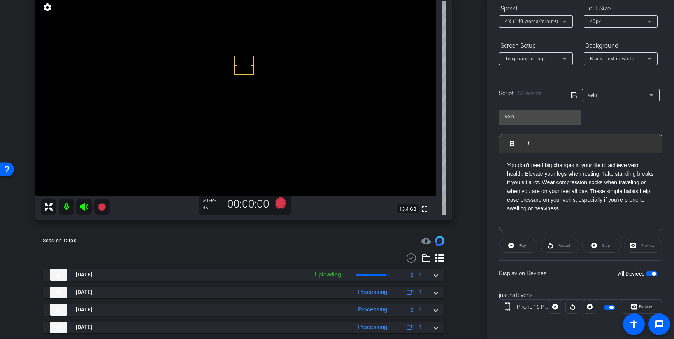
scroll to position [91, 0]
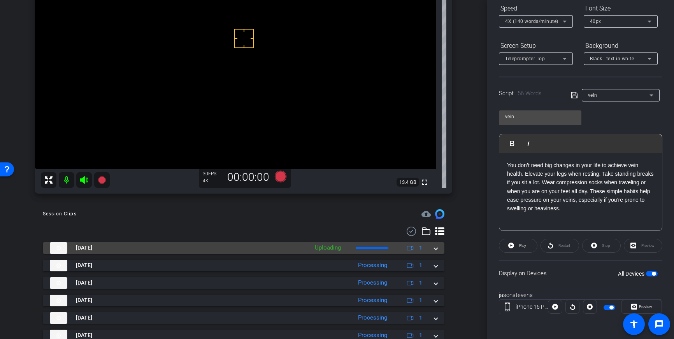
click at [432, 249] on div "Sep 26, 2025 Uploading 1" at bounding box center [242, 248] width 384 height 12
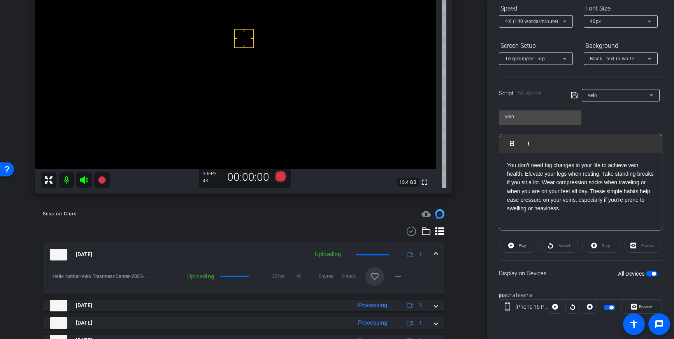
click at [375, 273] on mat-icon "favorite_border" at bounding box center [374, 276] width 9 height 9
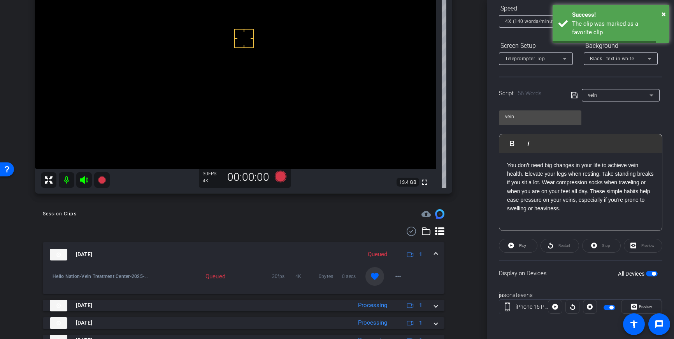
click at [436, 255] on span at bounding box center [435, 255] width 3 height 8
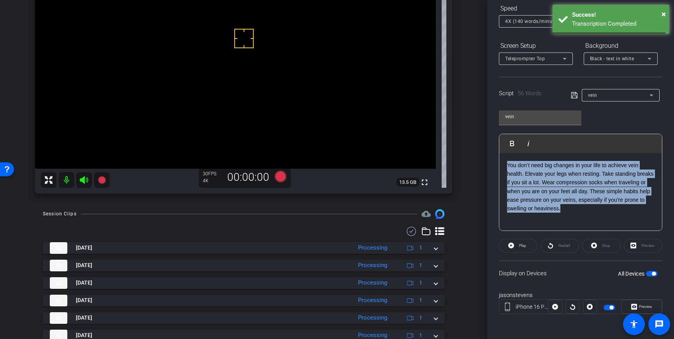
drag, startPoint x: 563, startPoint y: 210, endPoint x: 506, endPoint y: 166, distance: 72.1
click at [507, 166] on p "You don’t need big changes in your life to achieve vein health. Elevate your le…" at bounding box center [580, 187] width 147 height 52
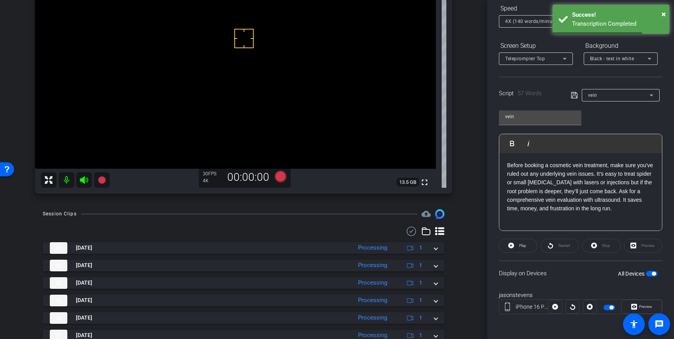
click at [574, 95] on icon at bounding box center [574, 95] width 7 height 9
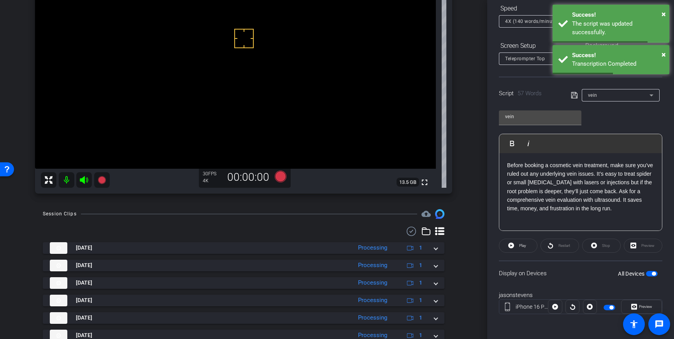
click at [653, 272] on span "button" at bounding box center [654, 274] width 4 height 4
click at [652, 273] on span "button" at bounding box center [652, 273] width 12 height 5
drag, startPoint x: 572, startPoint y: 95, endPoint x: 569, endPoint y: 100, distance: 6.2
click at [572, 95] on icon at bounding box center [574, 95] width 7 height 9
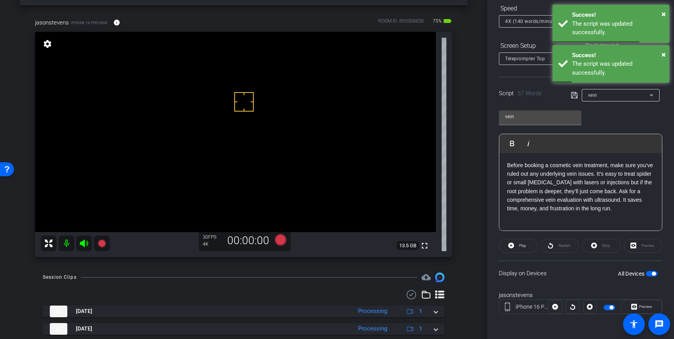
scroll to position [26, 0]
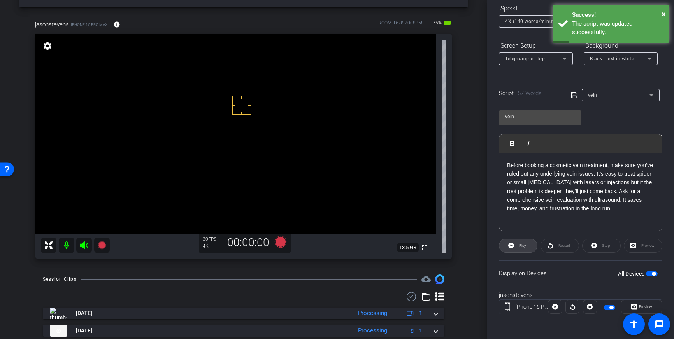
drag, startPoint x: 523, startPoint y: 249, endPoint x: 535, endPoint y: 249, distance: 12.1
click at [523, 249] on span "Play" at bounding box center [521, 245] width 9 height 11
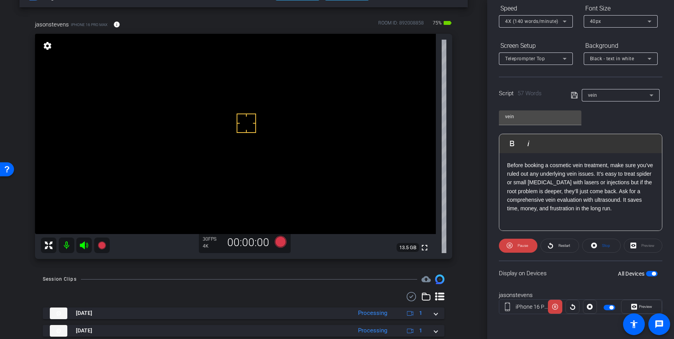
drag, startPoint x: 246, startPoint y: 123, endPoint x: 242, endPoint y: 113, distance: 10.8
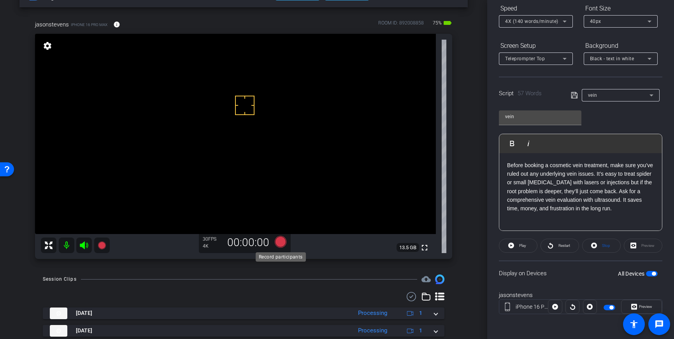
click at [282, 243] on icon at bounding box center [281, 242] width 12 height 12
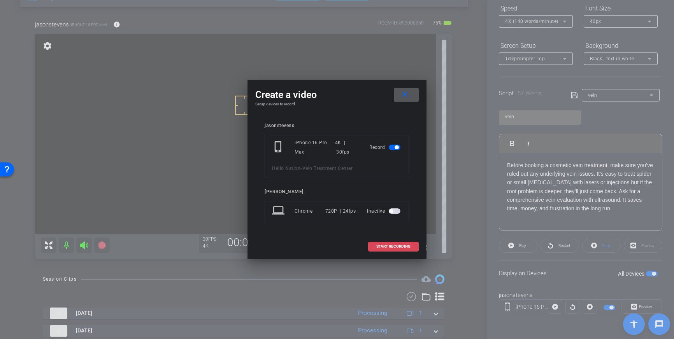
click at [387, 248] on span "START RECORDING" at bounding box center [393, 247] width 34 height 4
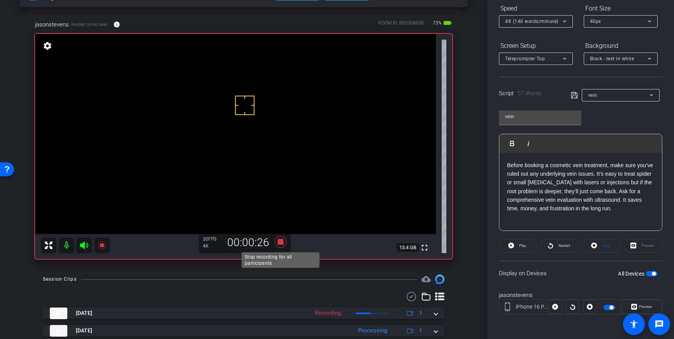
click at [280, 244] on icon at bounding box center [281, 242] width 12 height 12
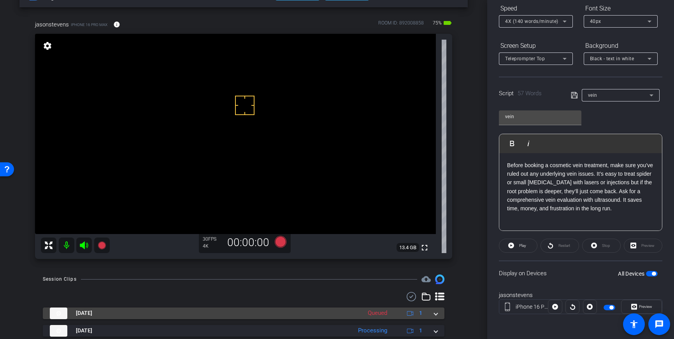
click at [442, 314] on mat-expansion-panel-header "Sep 26, 2025 Queued 1" at bounding box center [243, 314] width 401 height 12
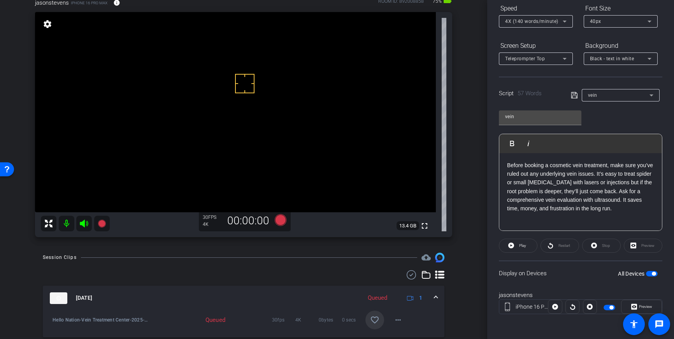
scroll to position [48, 0]
click at [381, 318] on span at bounding box center [374, 319] width 19 height 19
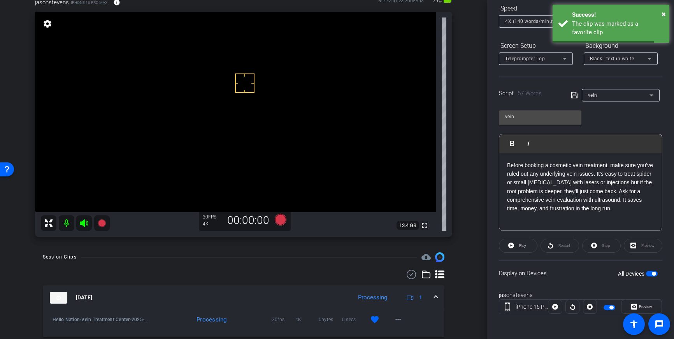
click at [436, 295] on span at bounding box center [435, 298] width 3 height 8
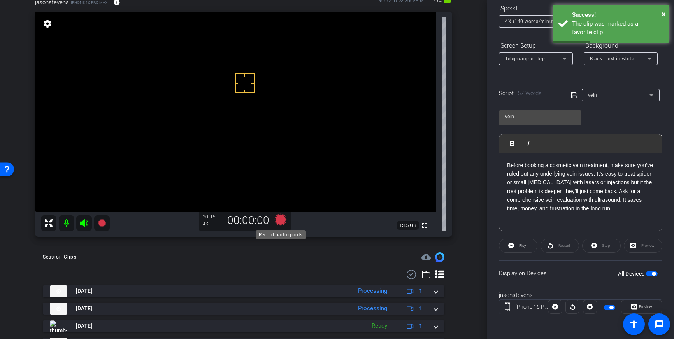
click at [278, 221] on icon at bounding box center [281, 220] width 12 height 12
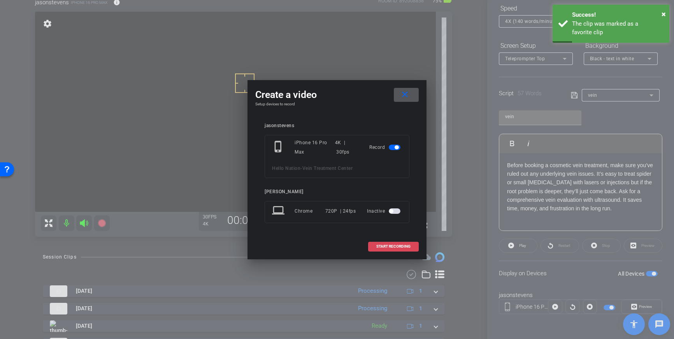
click at [391, 242] on span at bounding box center [393, 246] width 50 height 19
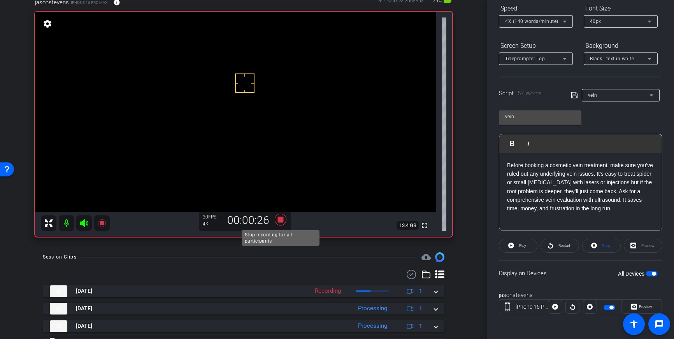
click at [282, 221] on icon at bounding box center [281, 220] width 12 height 12
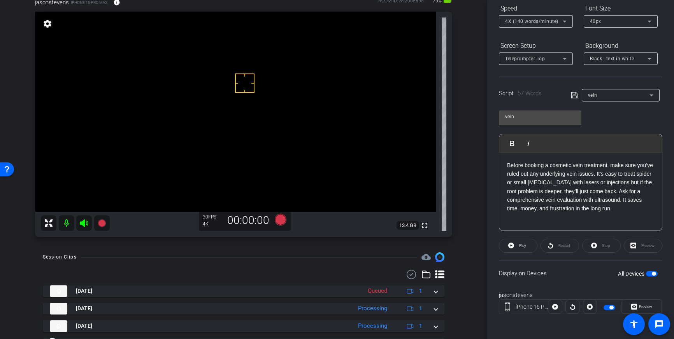
click at [652, 273] on span "button" at bounding box center [654, 274] width 4 height 4
